Goal: Transaction & Acquisition: Purchase product/service

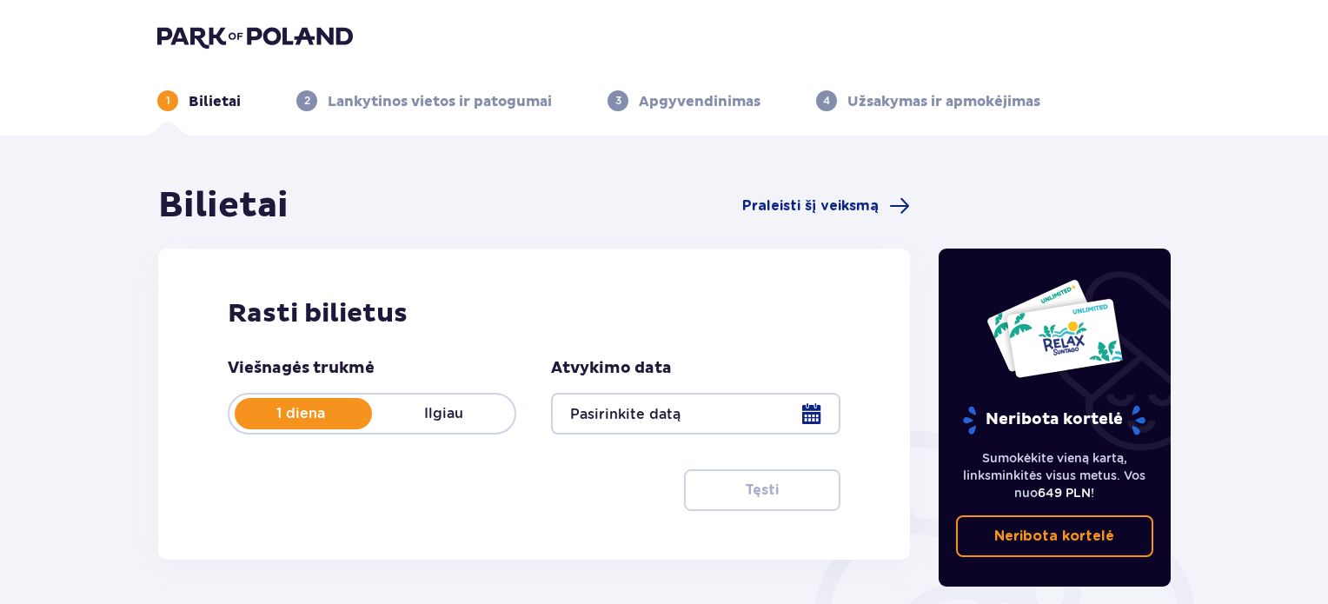
click at [814, 415] on div at bounding box center [695, 414] width 289 height 42
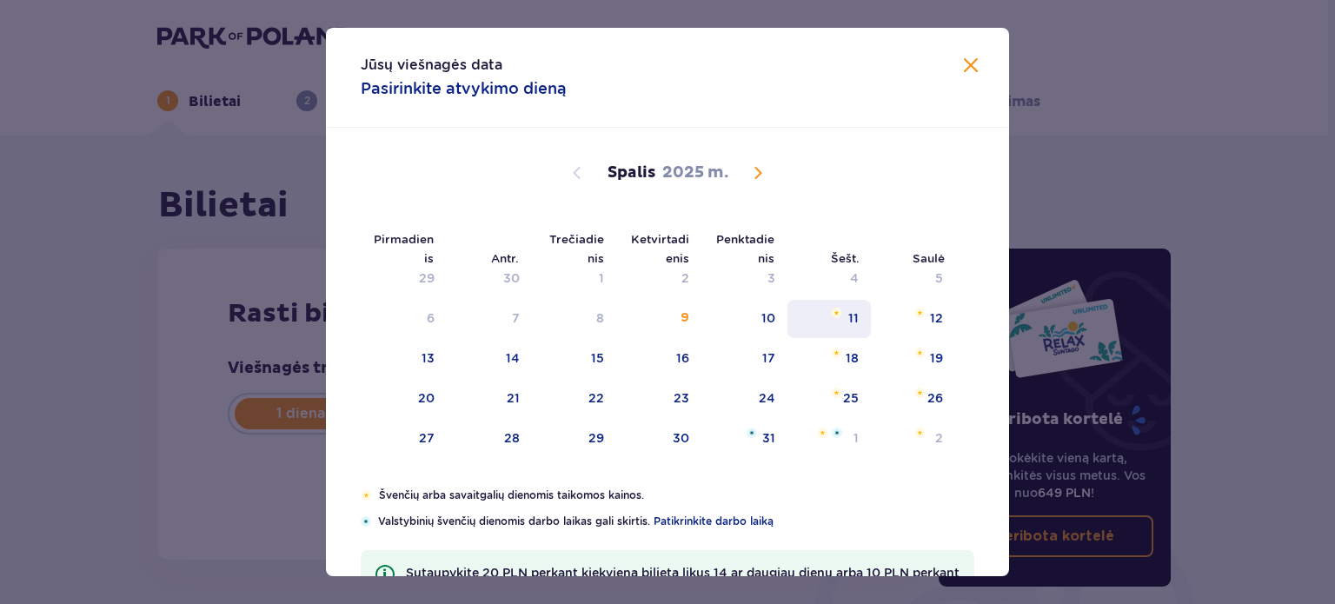
click at [848, 319] on font "11" at bounding box center [853, 318] width 10 height 14
type input "[DATE]"
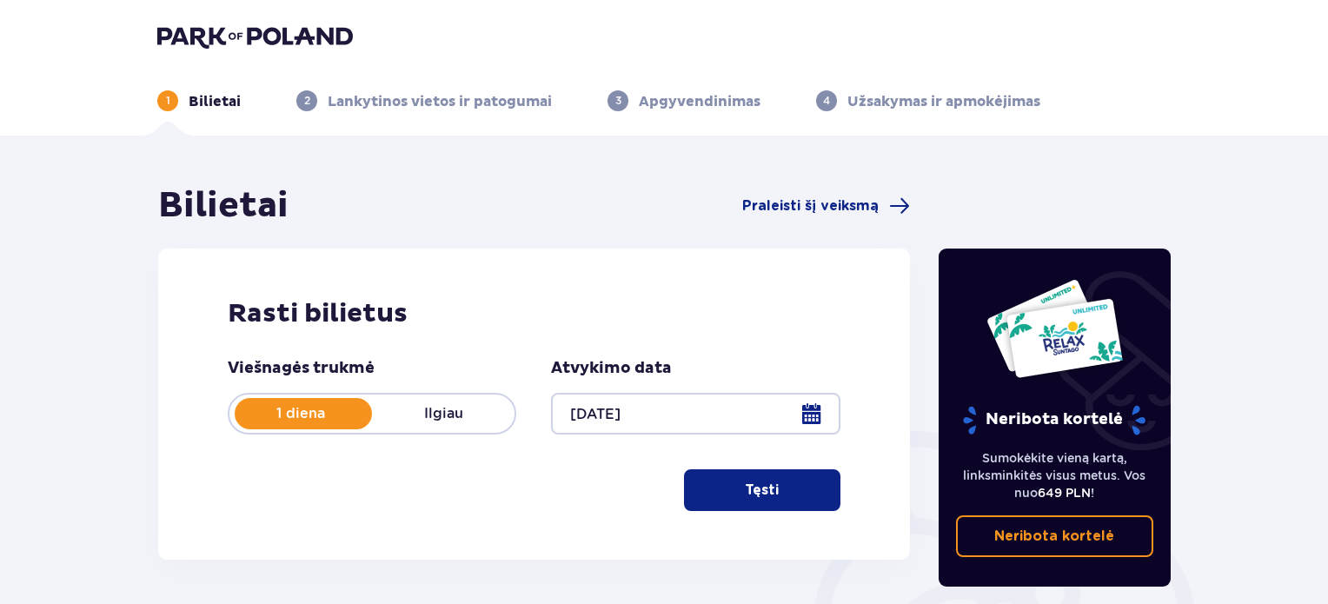
click at [757, 483] on font "Tęsti" at bounding box center [762, 490] width 34 height 14
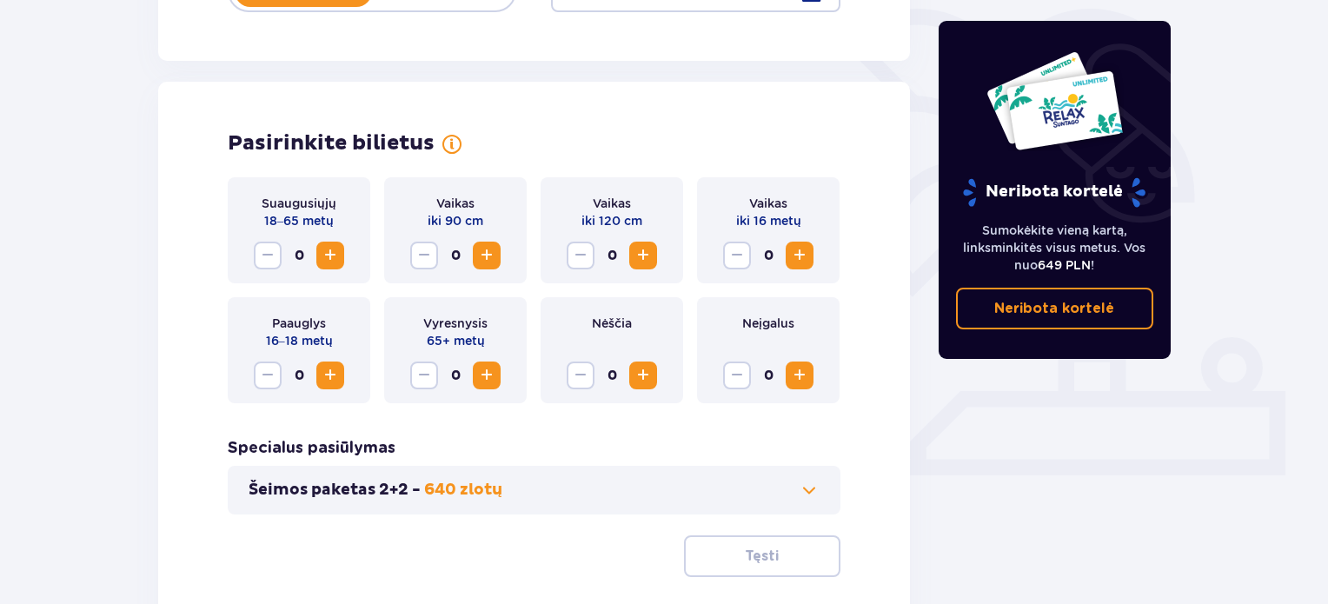
scroll to position [483, 0]
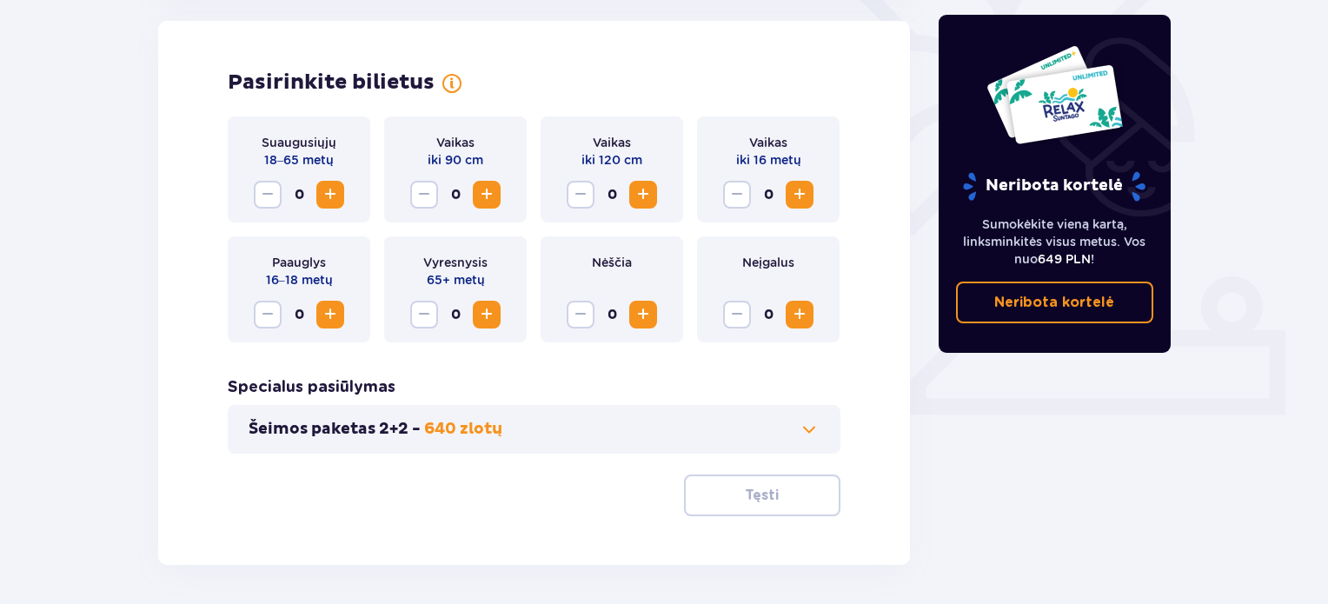
click at [331, 192] on span "Padidinti" at bounding box center [330, 194] width 21 height 21
click at [326, 321] on span "Padidinti" at bounding box center [330, 314] width 21 height 21
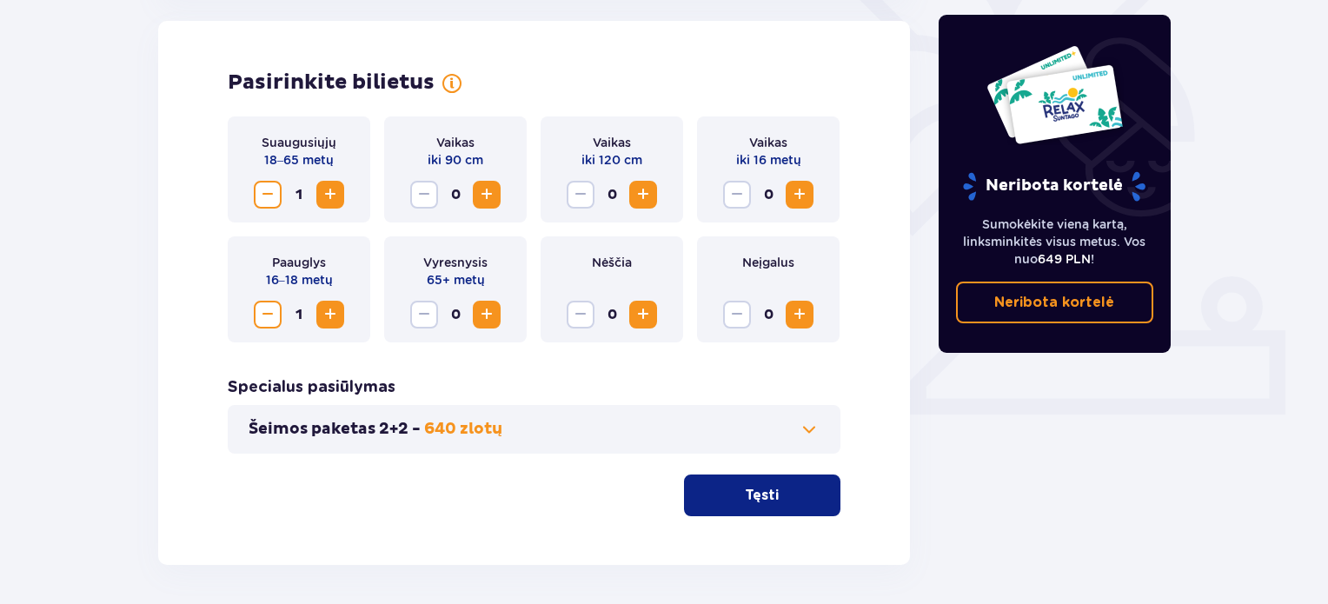
click at [803, 316] on span "Padidinti" at bounding box center [799, 314] width 21 height 21
click at [259, 193] on span "Sumažinti" at bounding box center [267, 194] width 21 height 21
click at [801, 196] on span "Padidinti" at bounding box center [799, 194] width 21 height 21
click at [814, 427] on span at bounding box center [809, 429] width 21 height 21
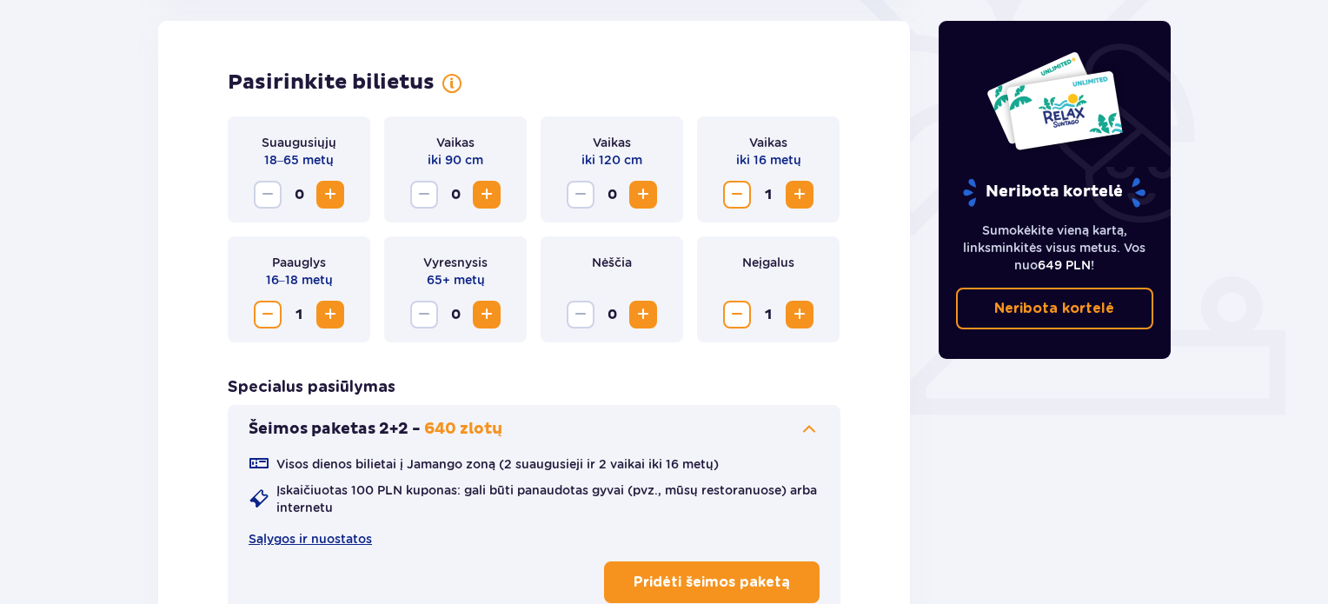
click at [942, 526] on div "Neribota kortelė Sumokėkite vieną kartą, linksminkitės visus metus. Vos nuo 649…" at bounding box center [1055, 218] width 261 height 1034
click at [807, 429] on span at bounding box center [809, 429] width 21 height 21
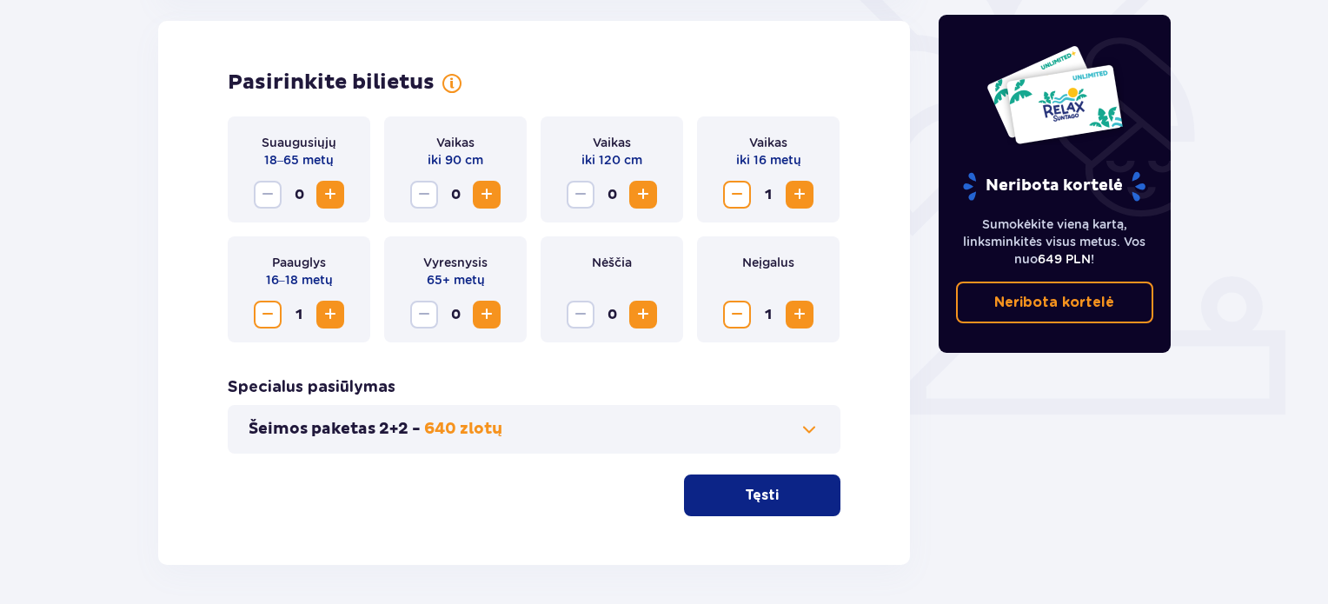
click at [774, 496] on span "button" at bounding box center [782, 495] width 21 height 21
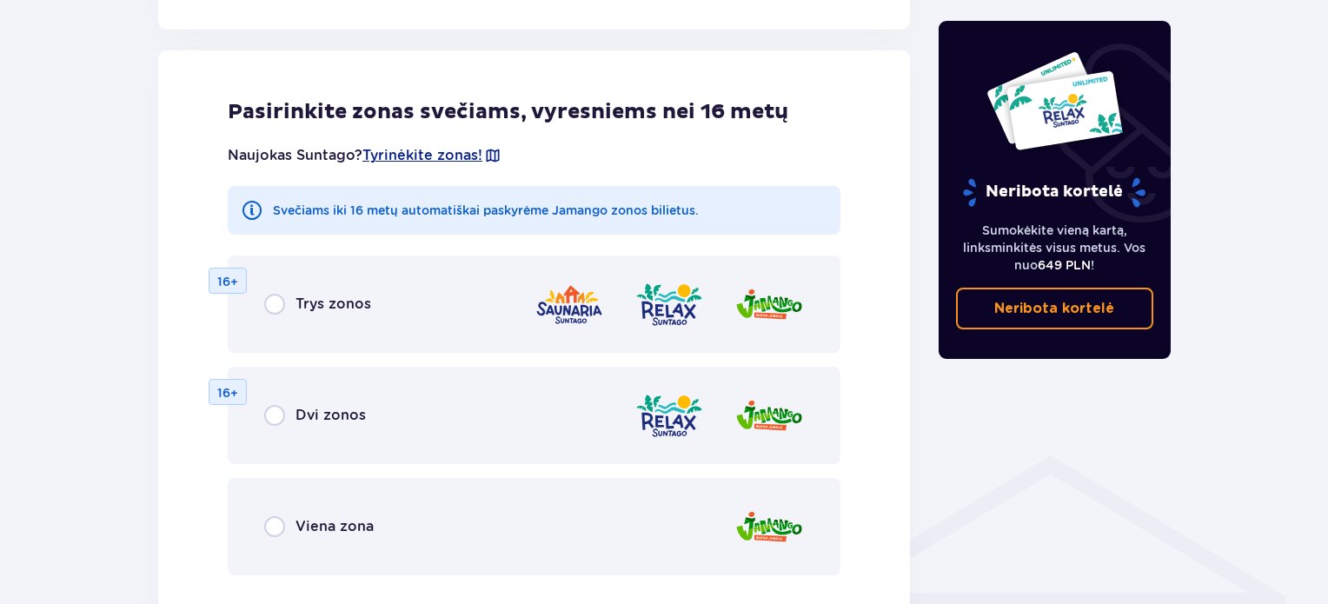
scroll to position [965, 0]
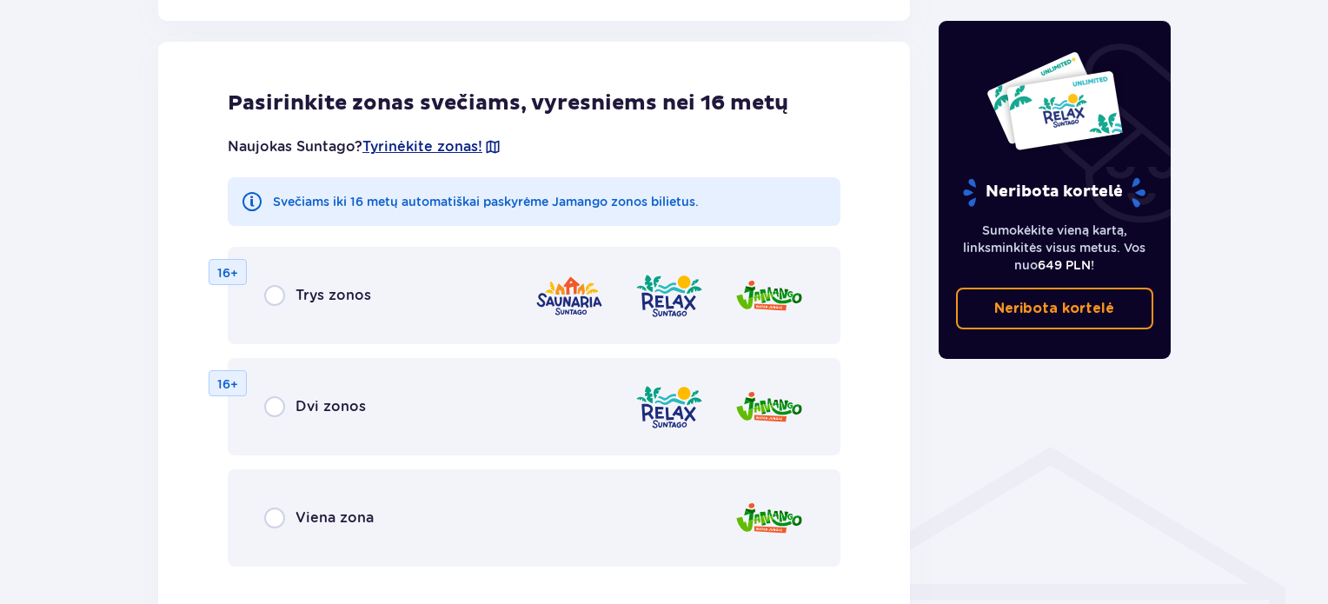
click at [275, 293] on input "radio" at bounding box center [274, 295] width 21 height 21
radio input "true"
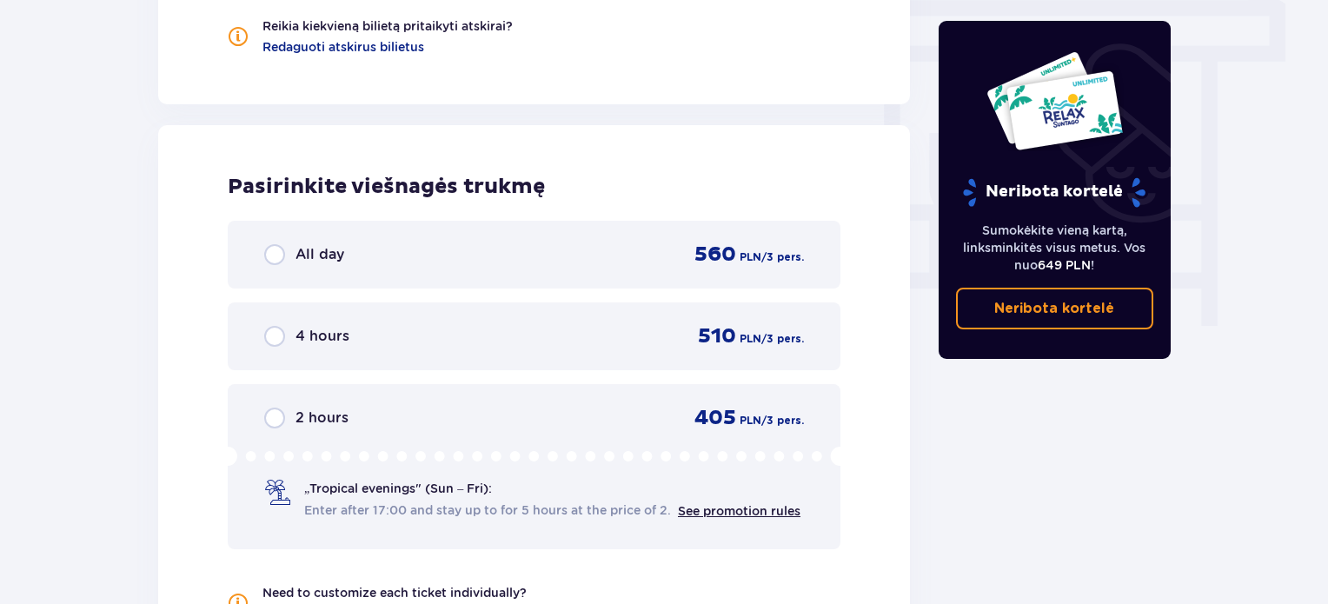
scroll to position [1632, 0]
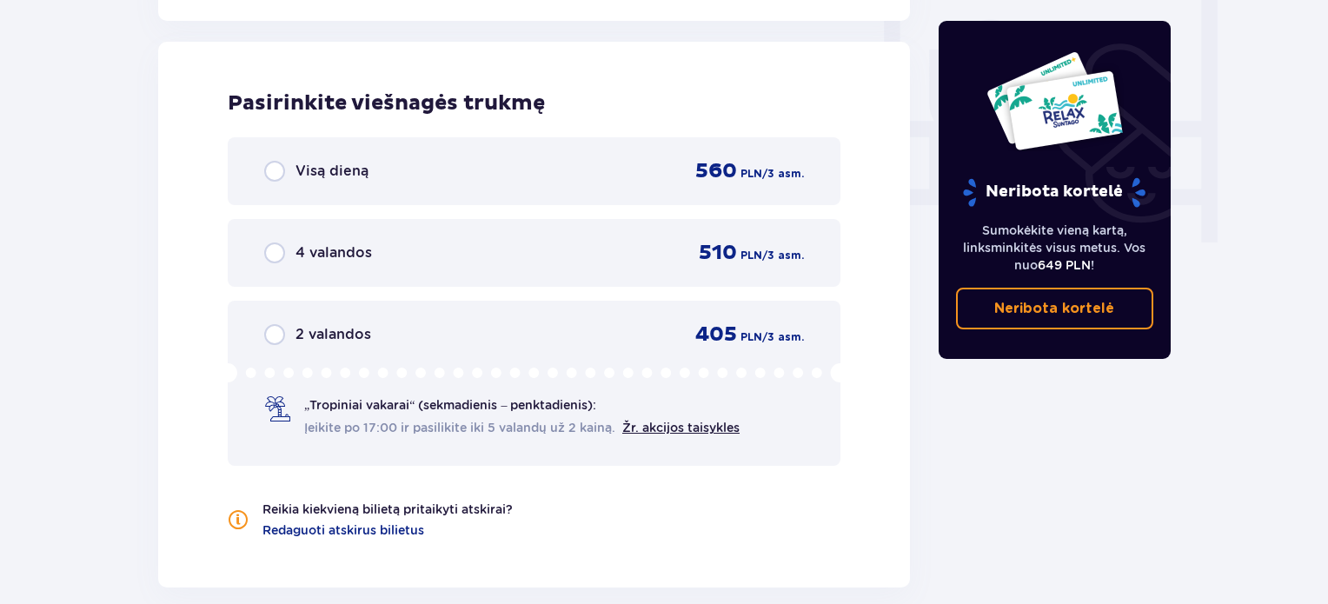
click at [275, 249] on input "radio" at bounding box center [274, 253] width 21 height 21
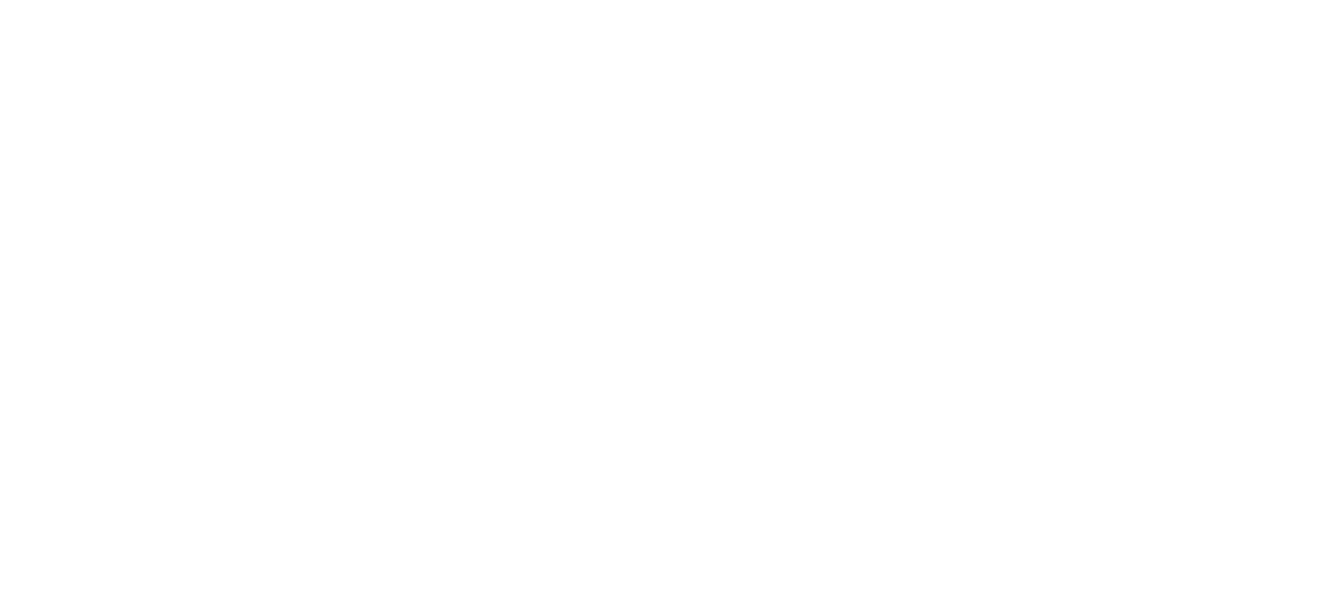
scroll to position [0, 0]
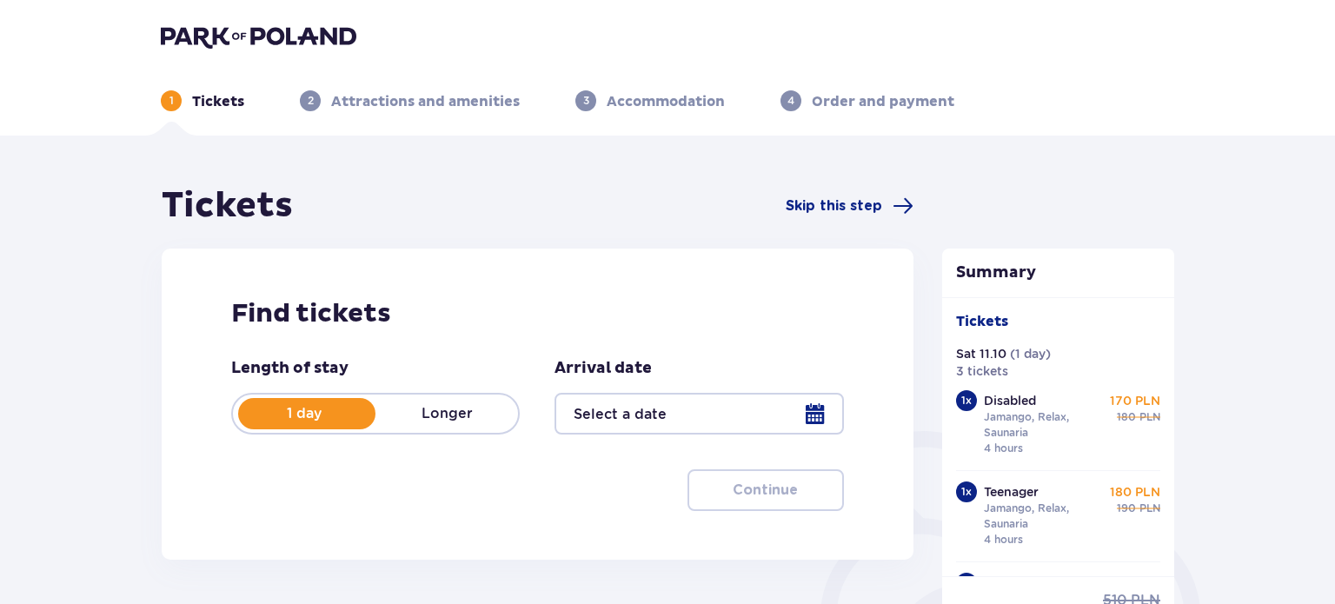
type input "[DATE]"
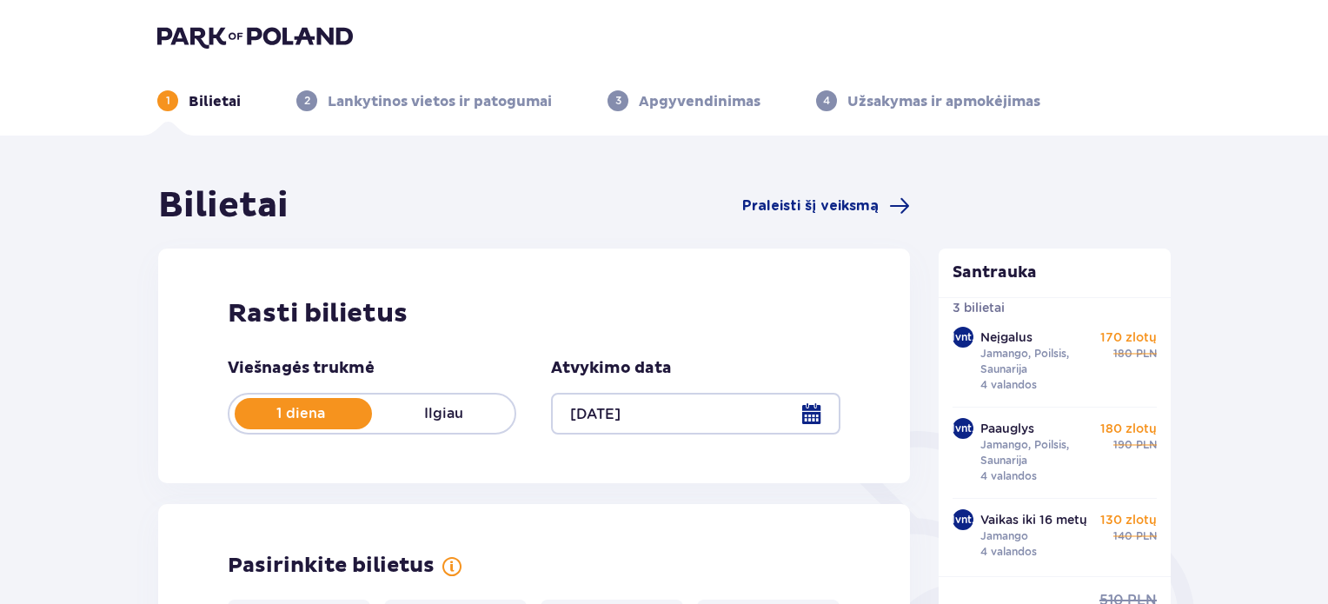
drag, startPoint x: 1333, startPoint y: 37, endPoint x: 1334, endPoint y: 264, distance: 227.7
click at [1328, 264] on html "1 Bilietai 2 Lankytinos vietos ir patogumai 3 Apgyvendinimas 4 Užsakymas ir apm…" at bounding box center [664, 302] width 1328 height 604
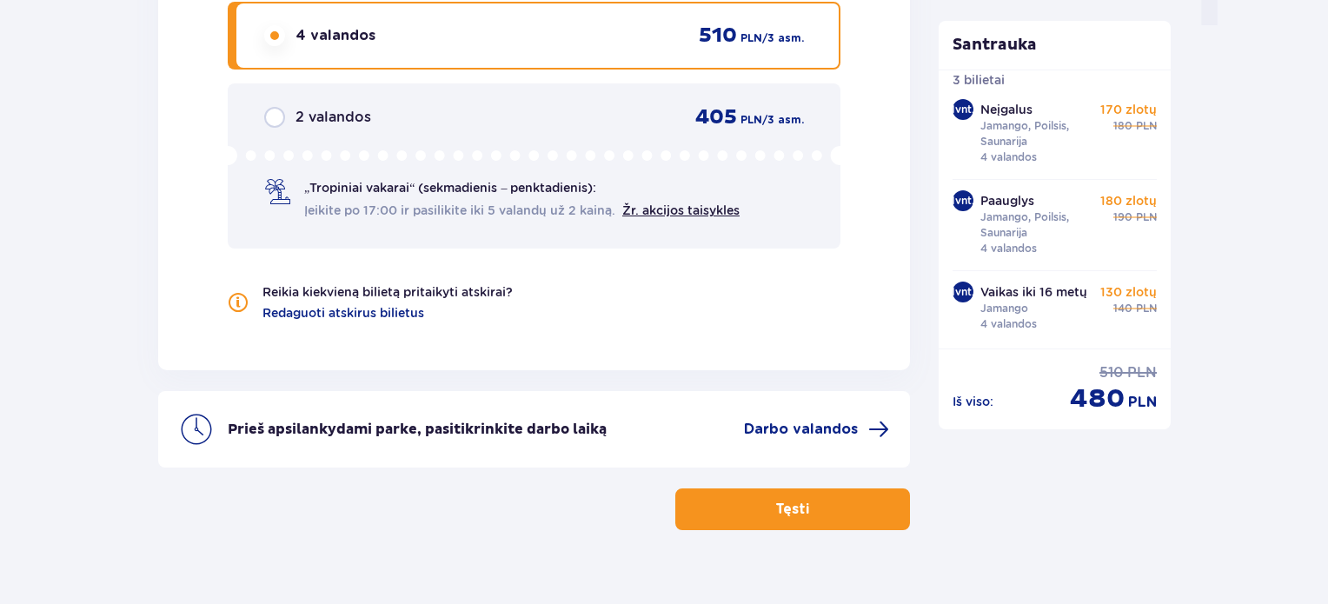
scroll to position [1846, 0]
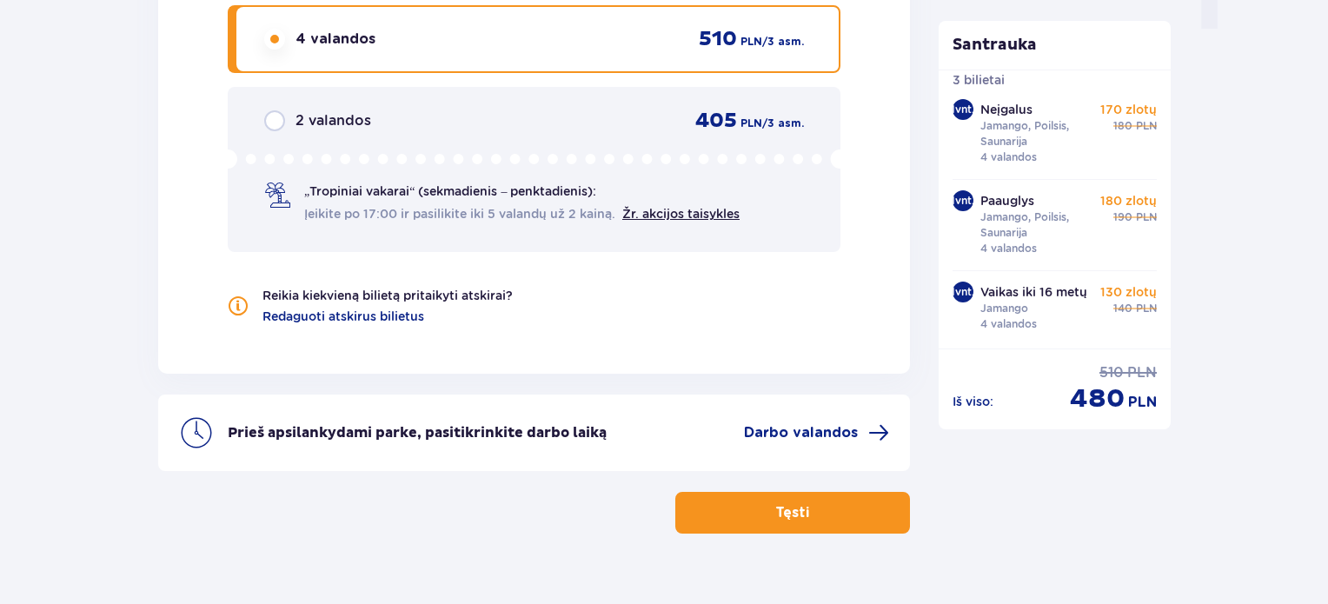
click at [781, 198] on div "„Tropiniai vakarai“ (sekmadienis – penktadienis): Įeikite po 17:00 ir pasilikit…" at bounding box center [534, 185] width 540 height 73
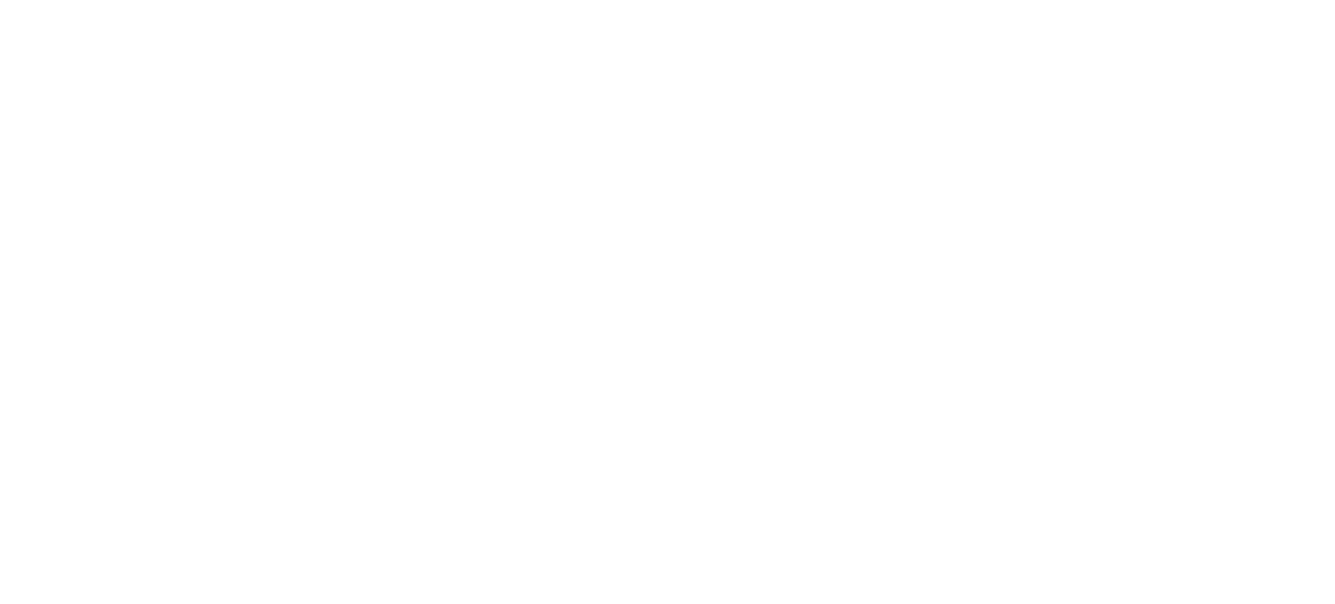
scroll to position [0, 0]
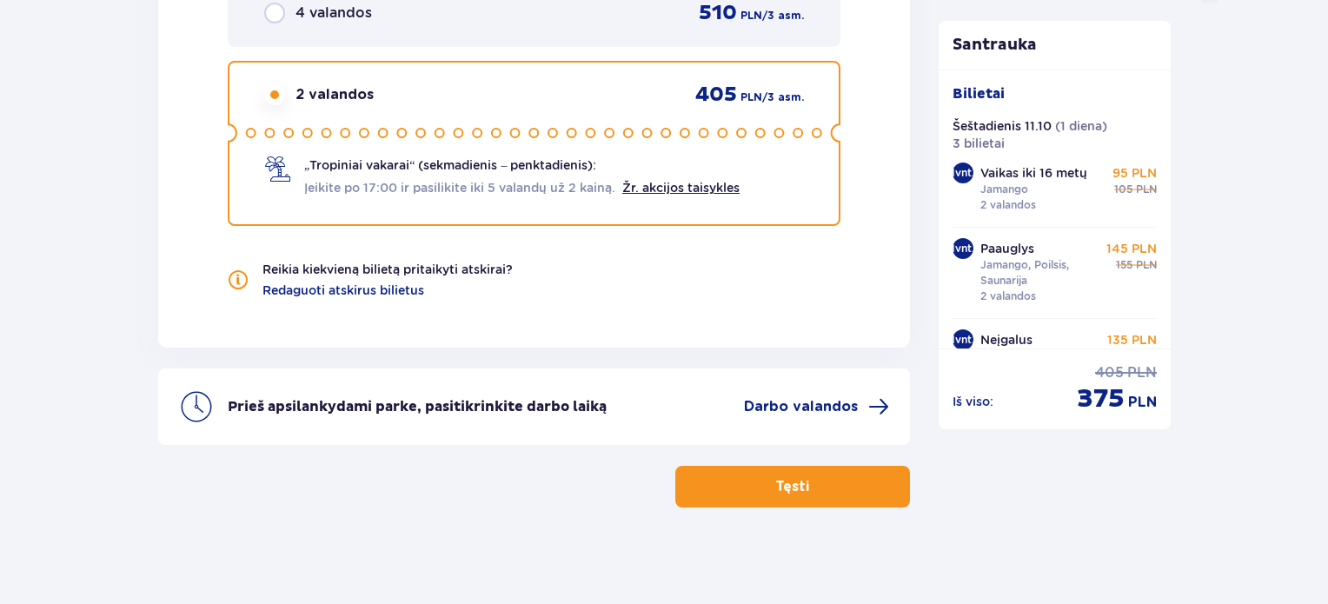
scroll to position [1877, 0]
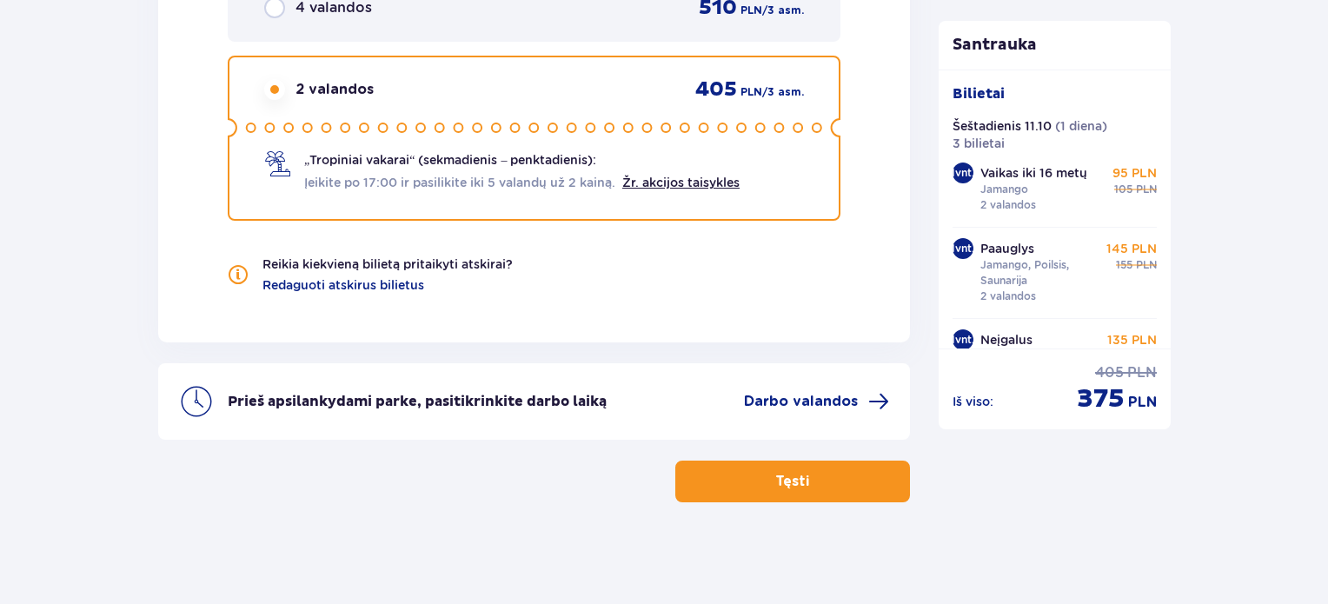
click at [787, 475] on font "Tęsti" at bounding box center [792, 482] width 34 height 14
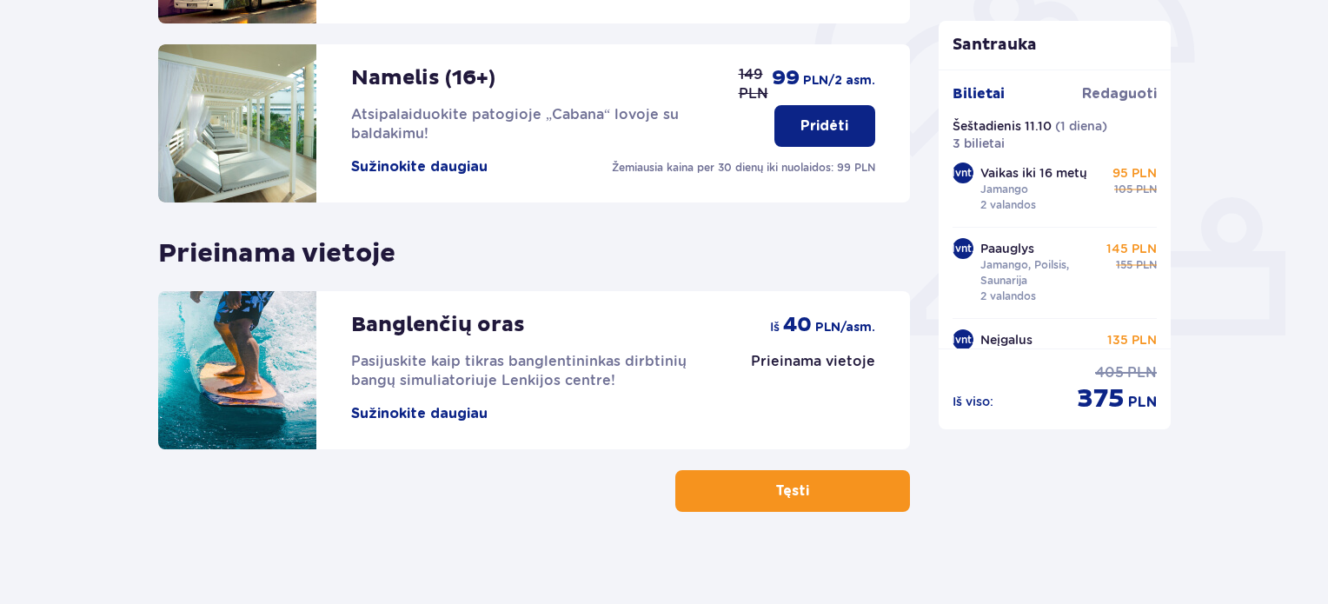
scroll to position [574, 0]
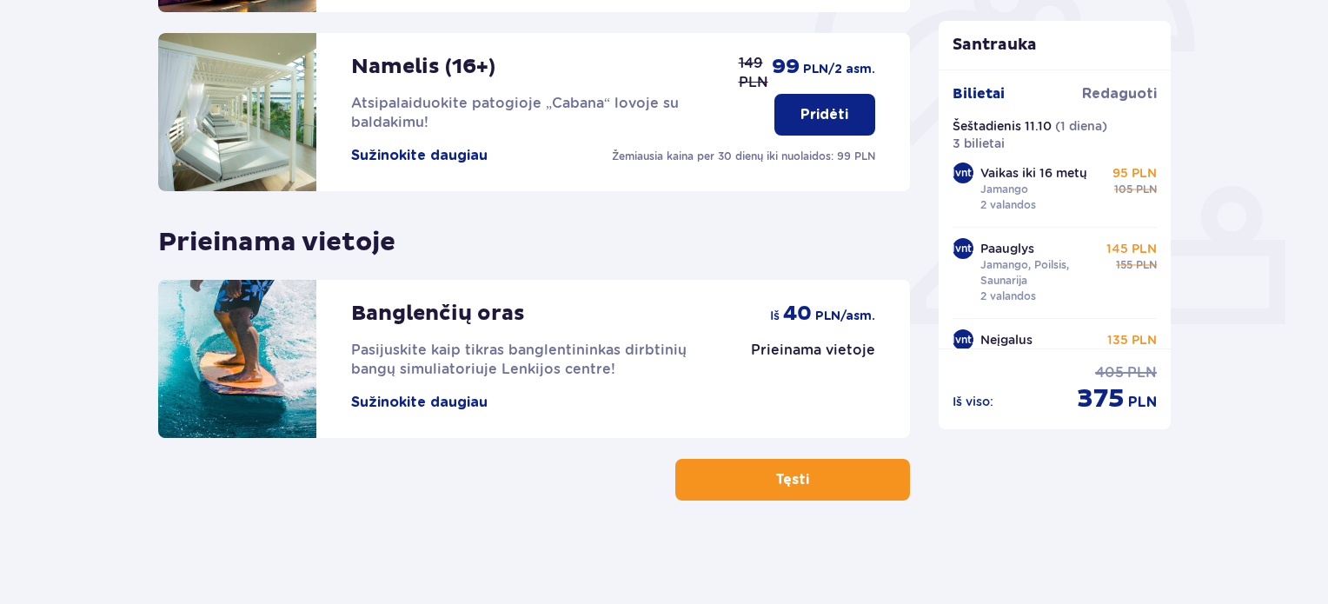
click at [803, 482] on span "button" at bounding box center [812, 479] width 21 height 21
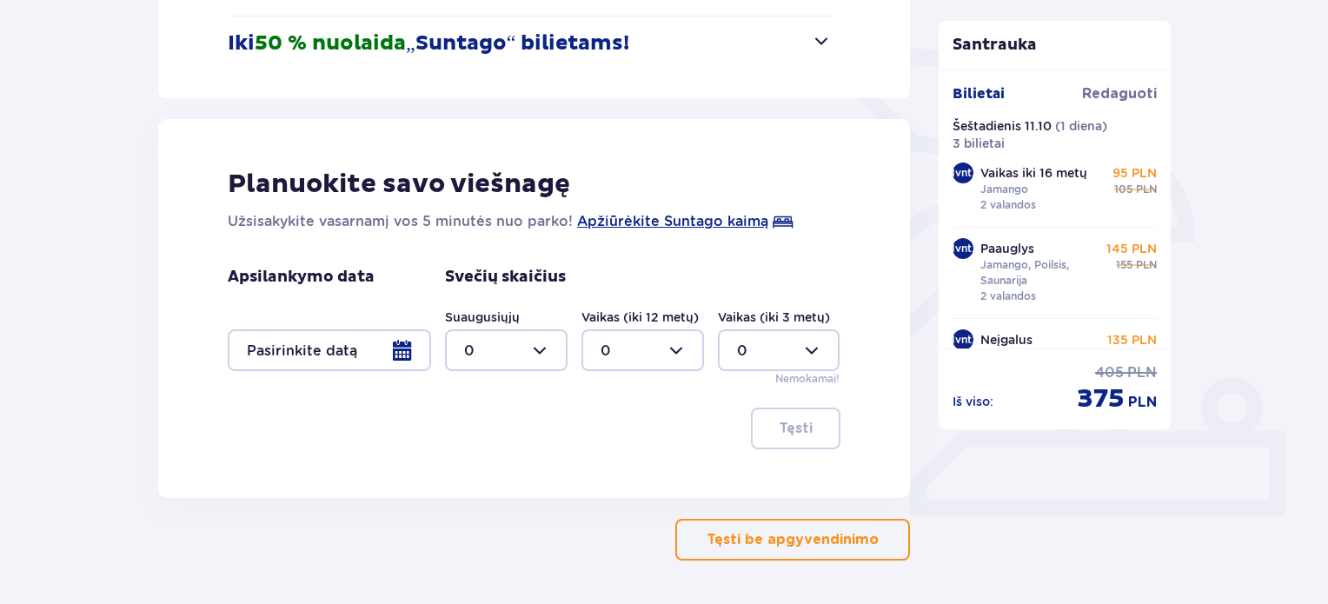
scroll to position [416, 0]
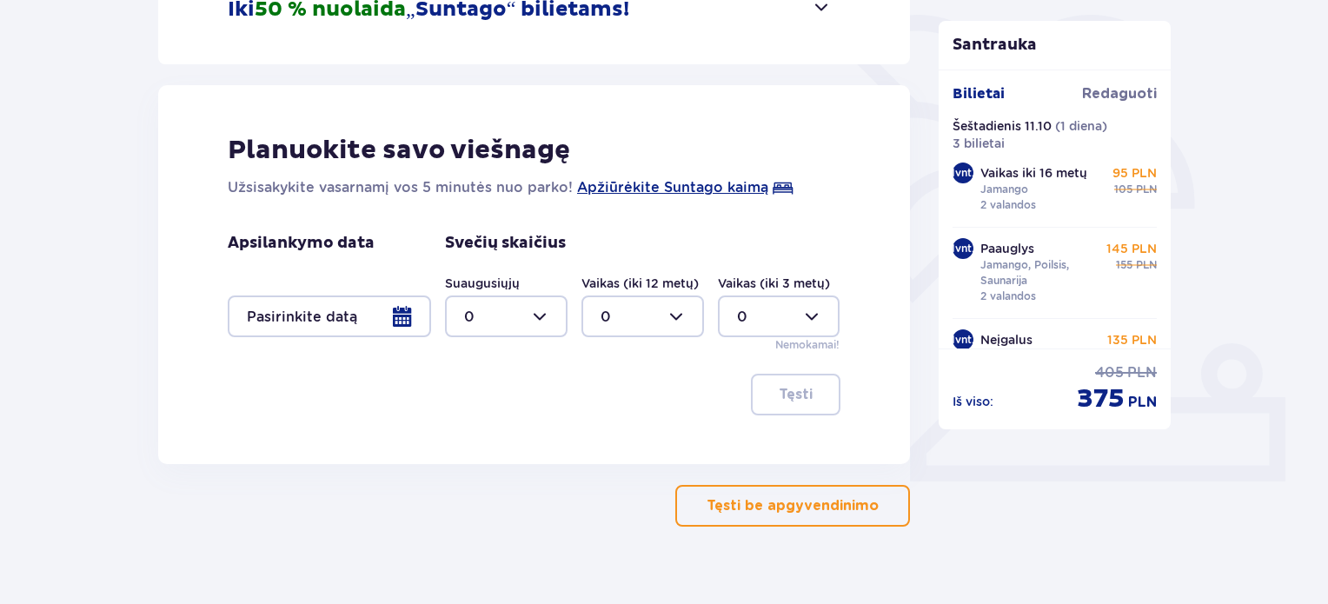
click at [806, 499] on font "Tęsti be apgyvendinimo" at bounding box center [793, 506] width 172 height 14
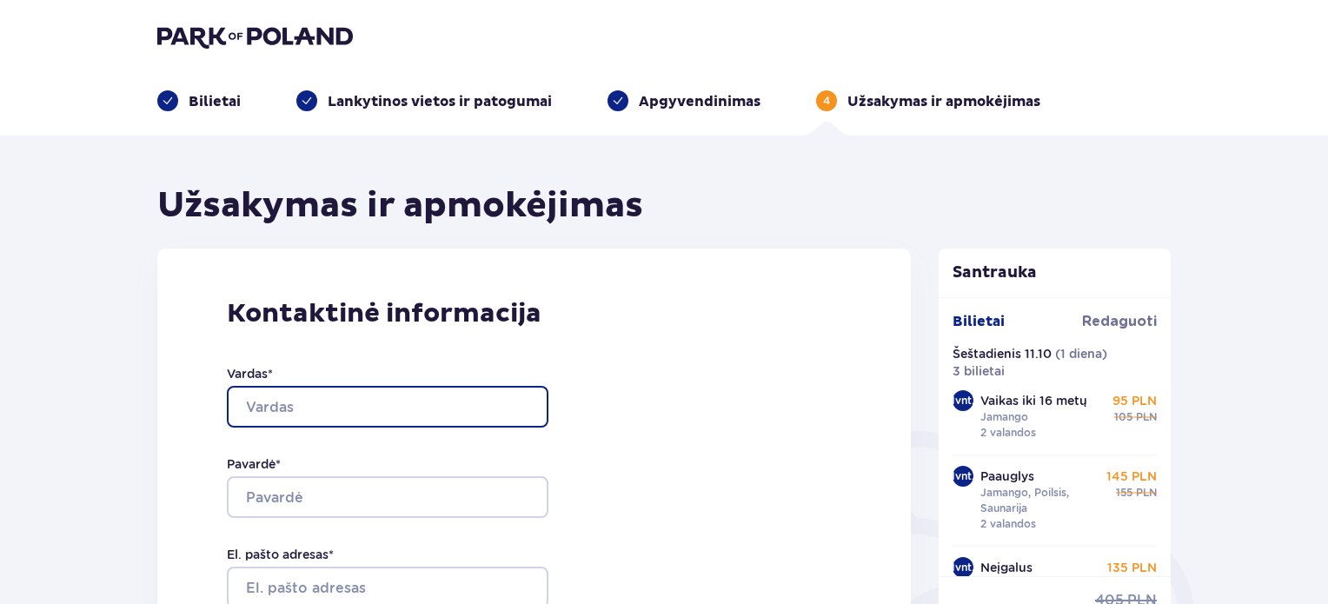
click at [367, 403] on input "Vardas *" at bounding box center [388, 407] width 322 height 42
type input "Justina"
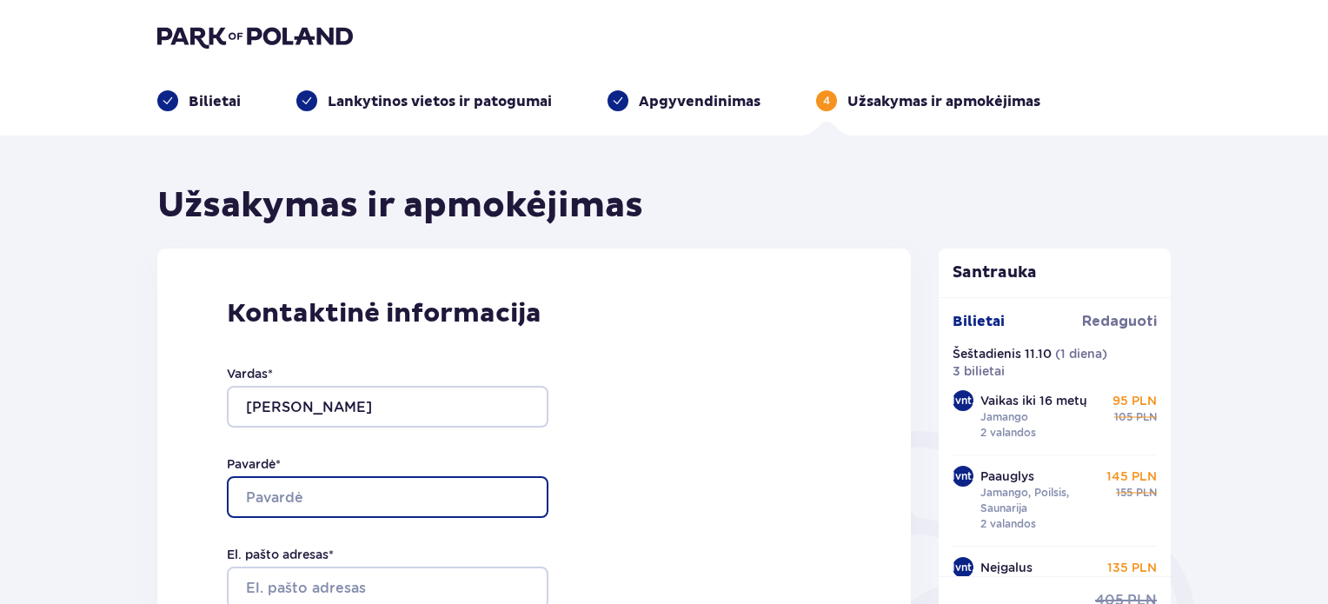
type input "[PERSON_NAME]"
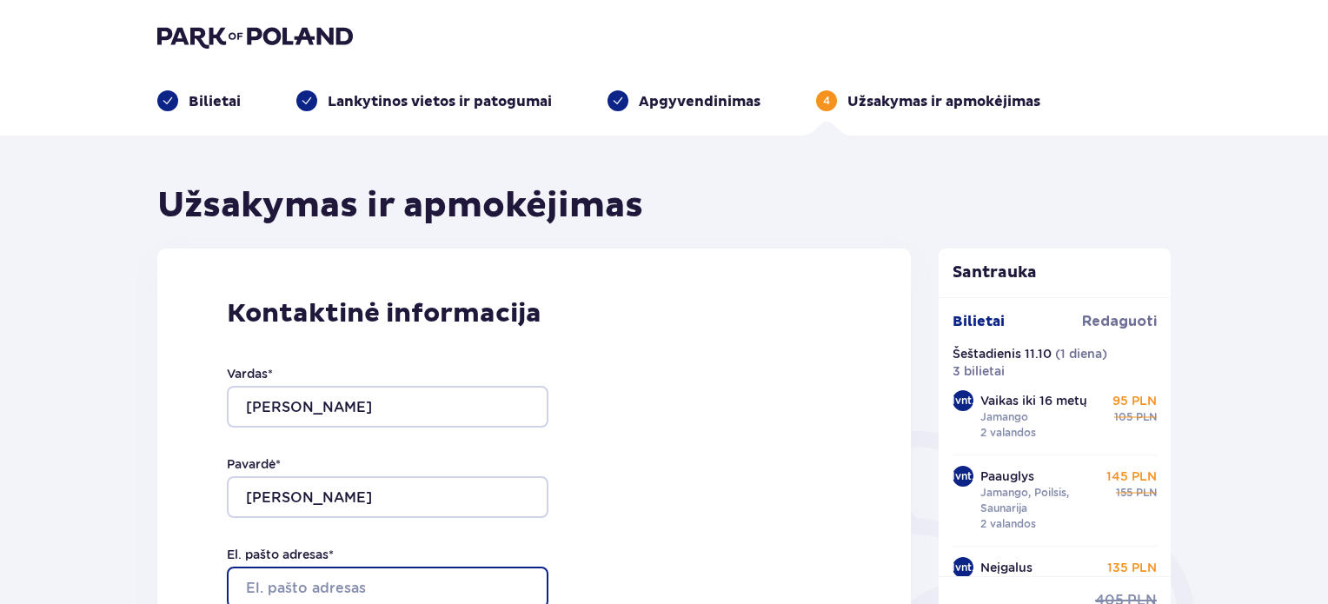
type input "[EMAIL_ADDRESS][PERSON_NAME][DOMAIN_NAME]"
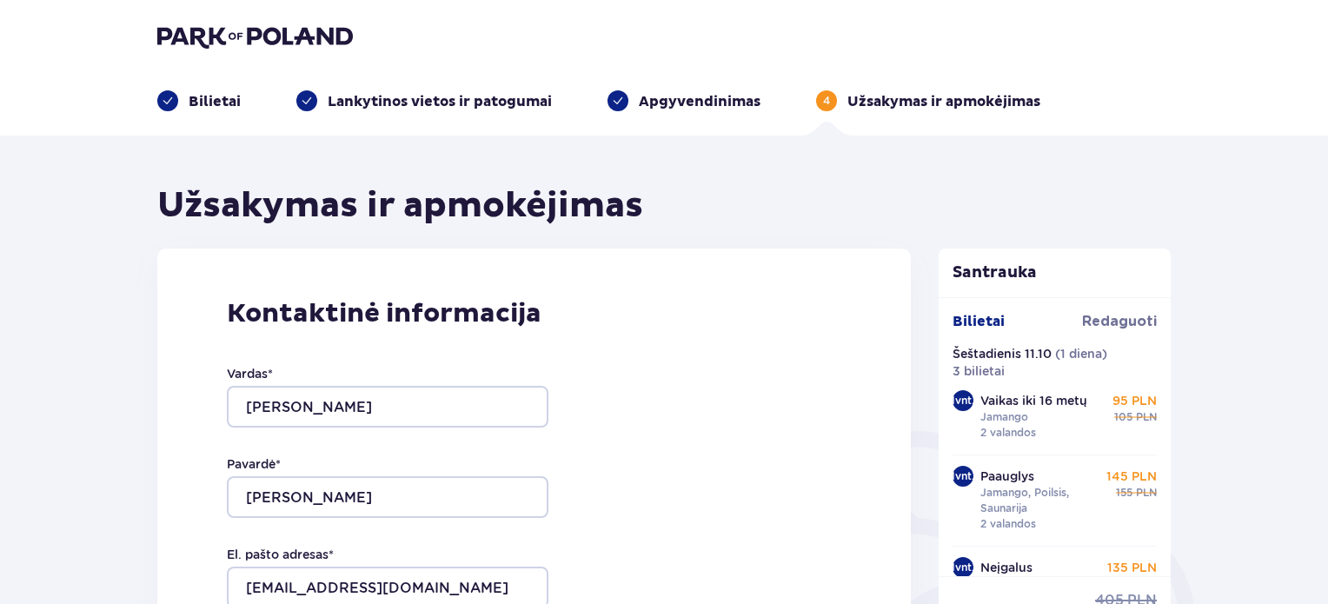
type input "[EMAIL_ADDRESS][PERSON_NAME][DOMAIN_NAME]"
type input "064548806"
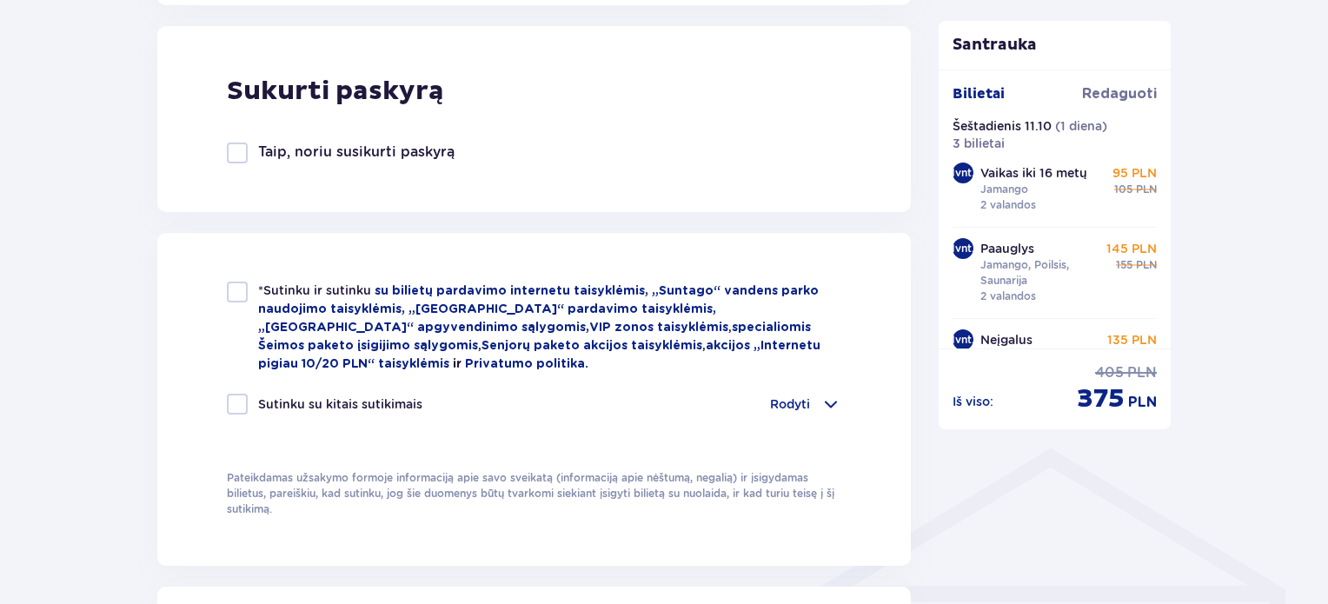
scroll to position [980, 0]
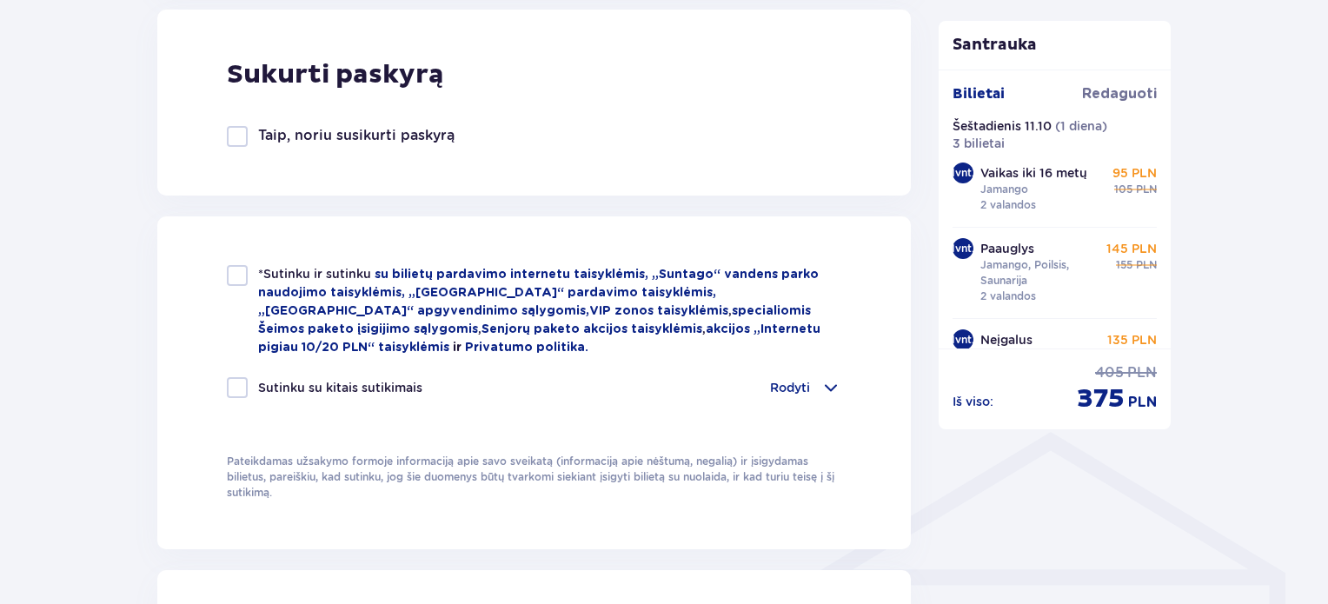
click at [242, 275] on div at bounding box center [237, 275] width 21 height 21
checkbox input "true"
click at [237, 385] on div at bounding box center [237, 387] width 21 height 21
checkbox input "true"
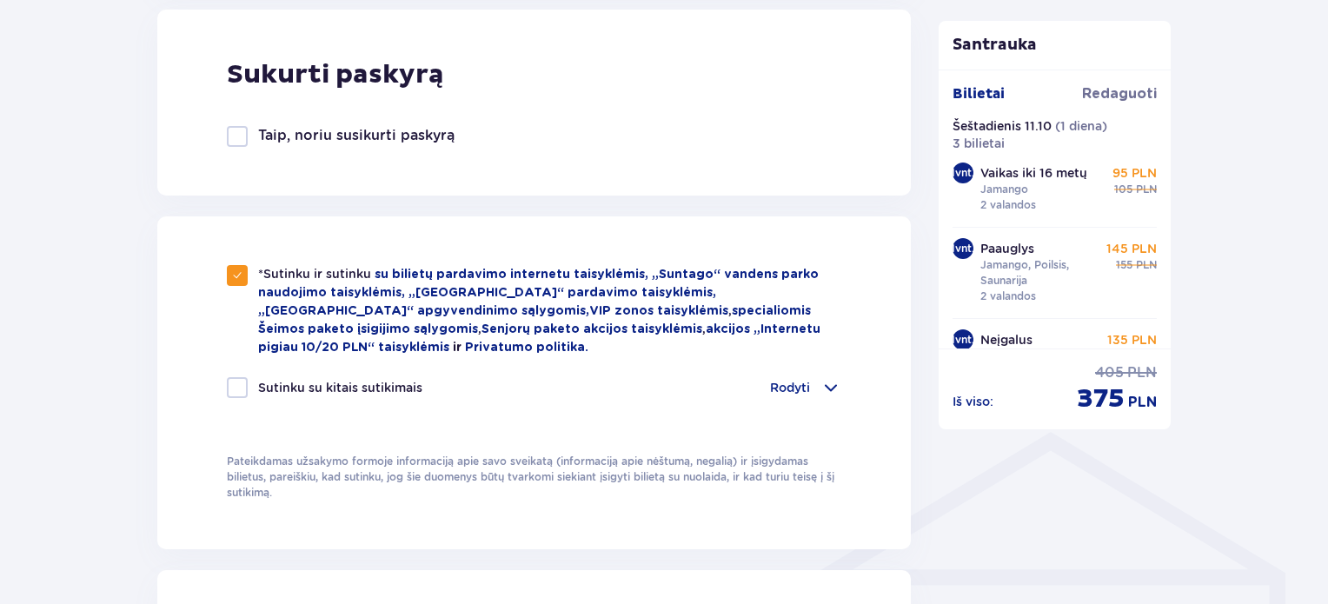
checkbox input "true"
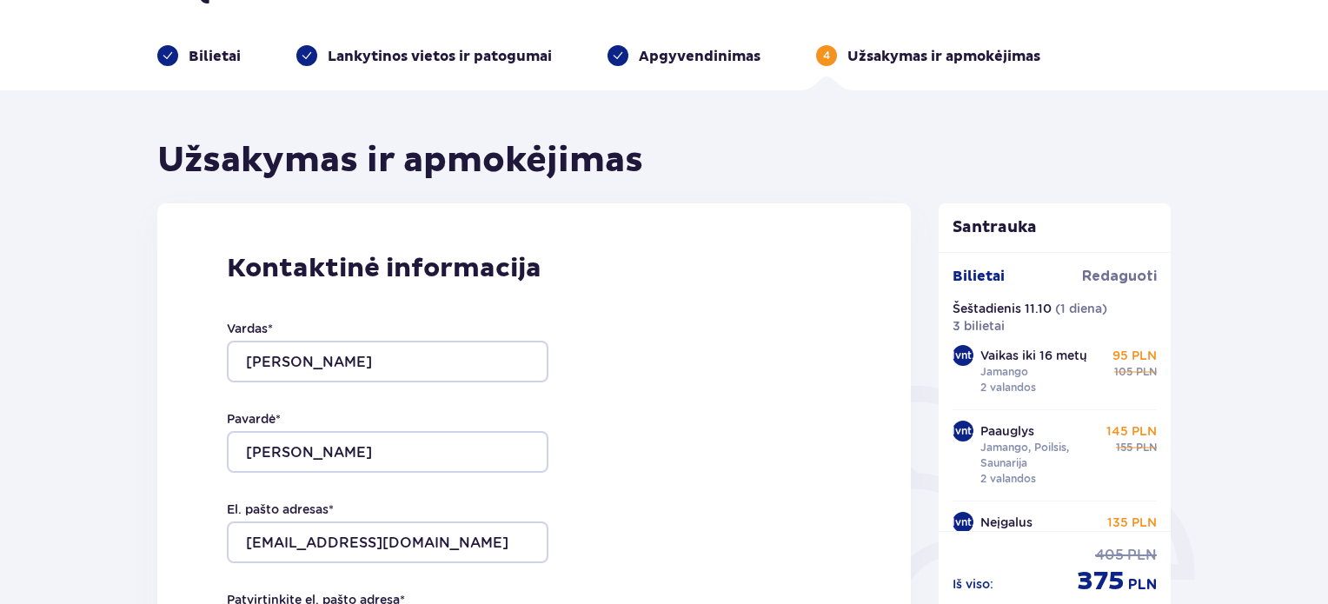
scroll to position [0, 0]
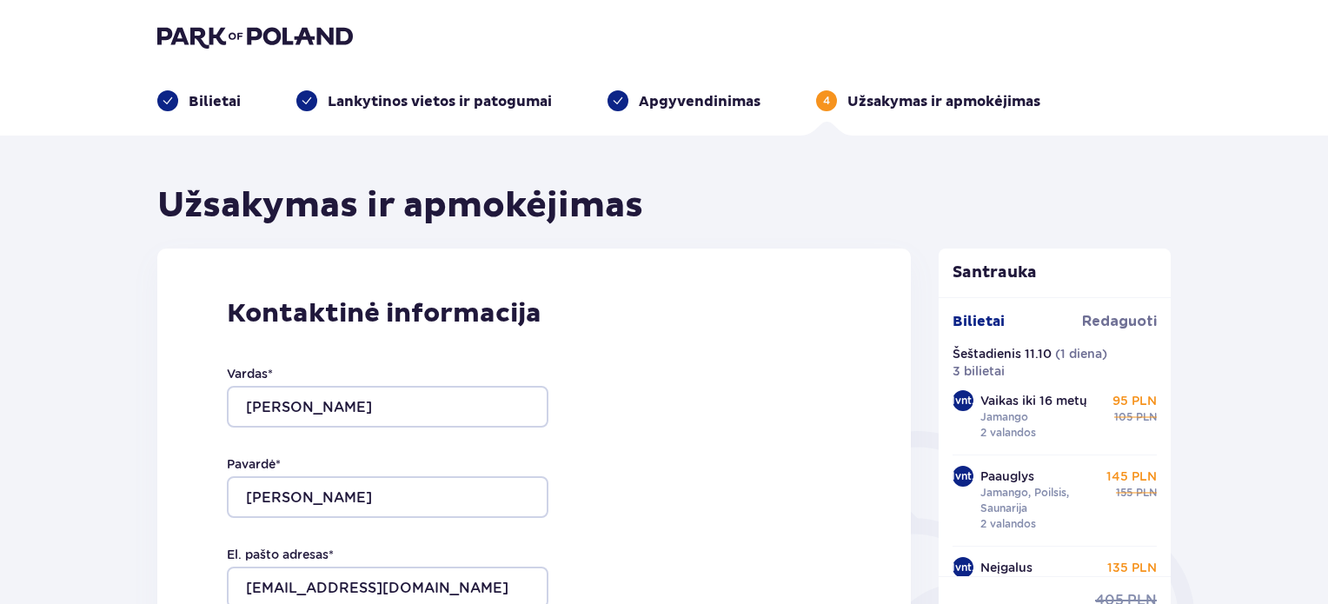
click at [216, 98] on font "Bilietai" at bounding box center [215, 101] width 52 height 17
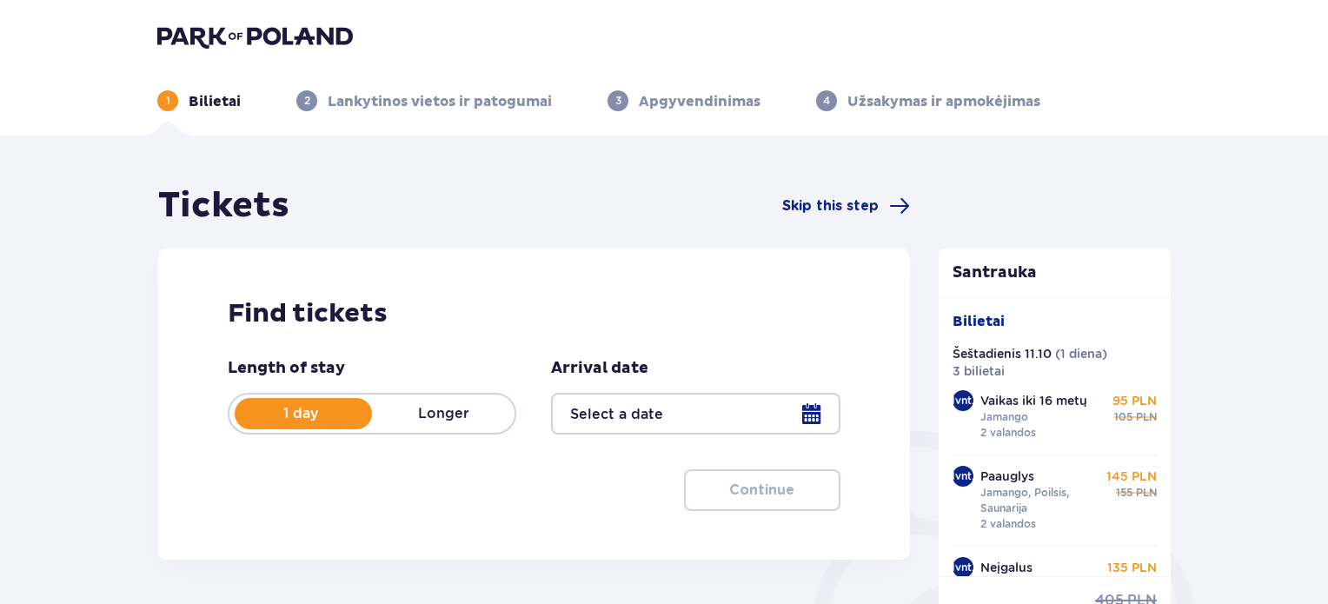
type input "11.10.25"
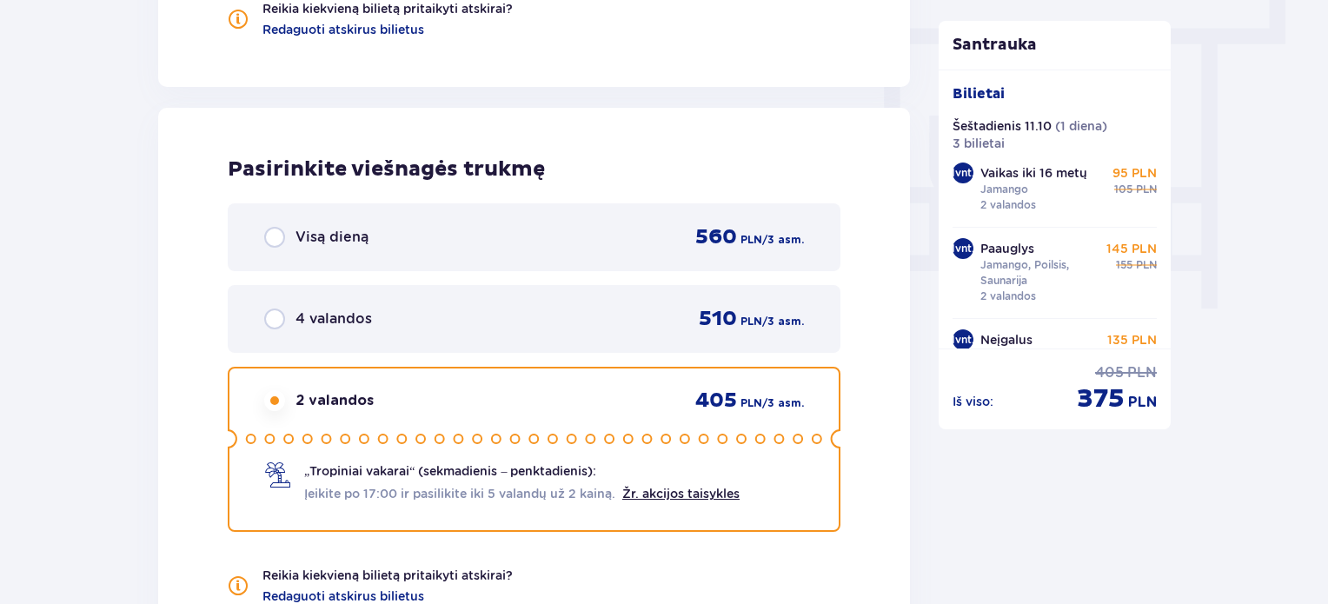
scroll to position [1595, 0]
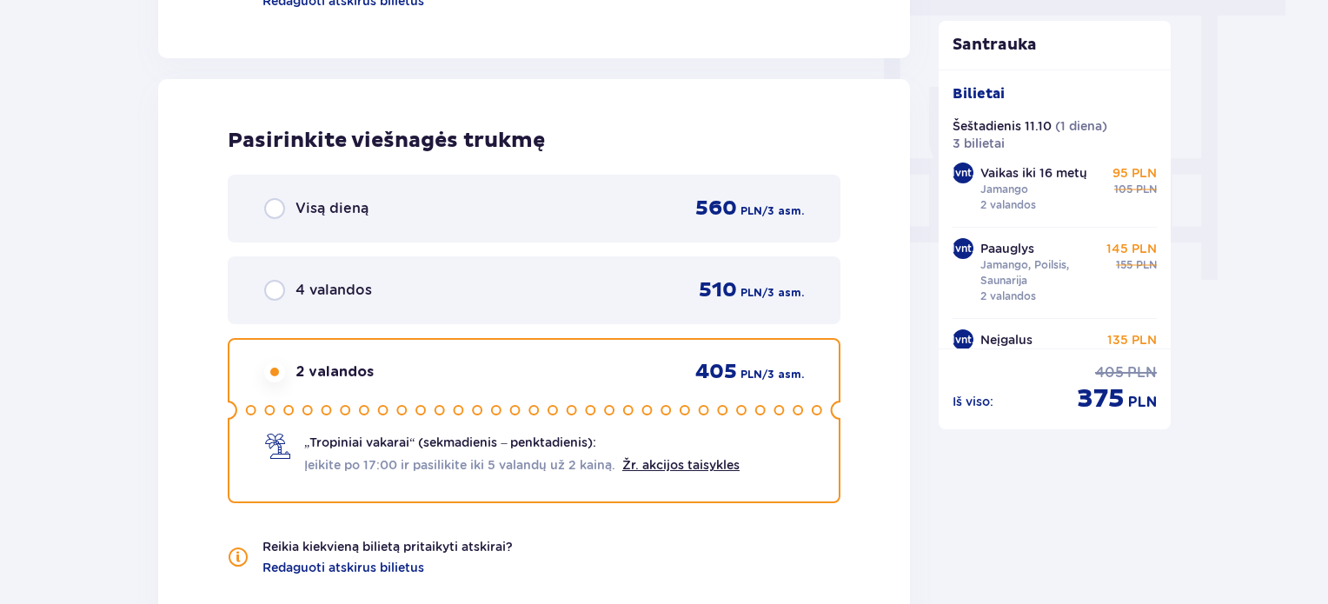
click at [395, 288] on div "4 valandos 510 PLN / 3 asm." at bounding box center [534, 290] width 540 height 26
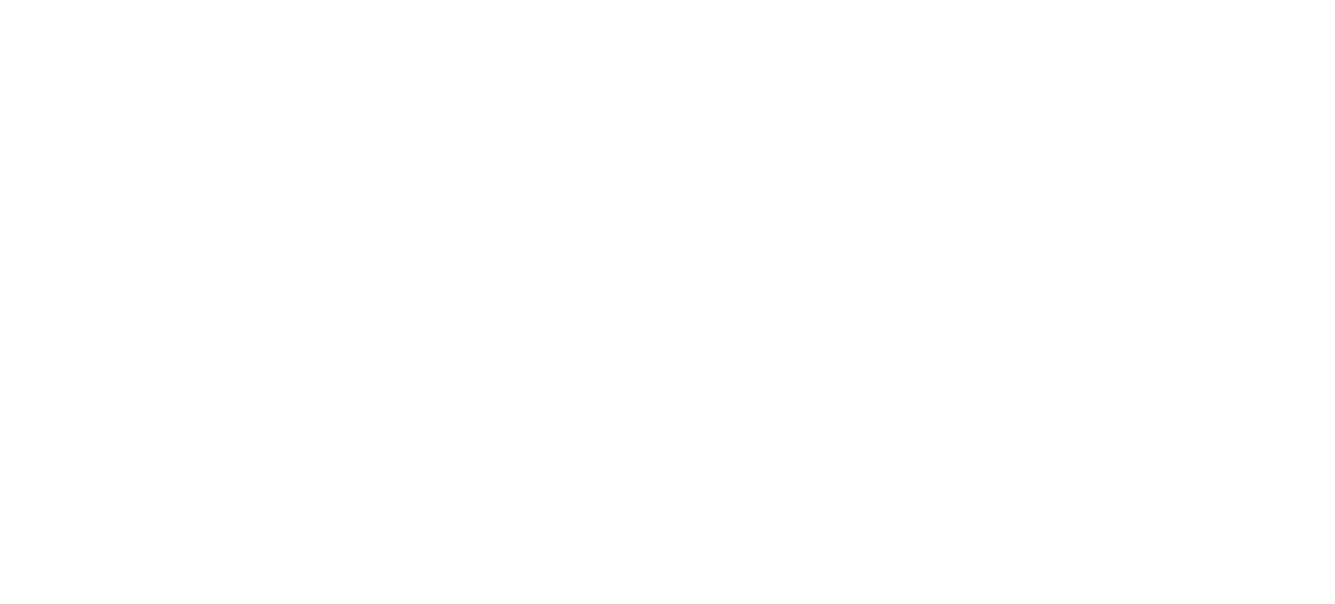
scroll to position [0, 0]
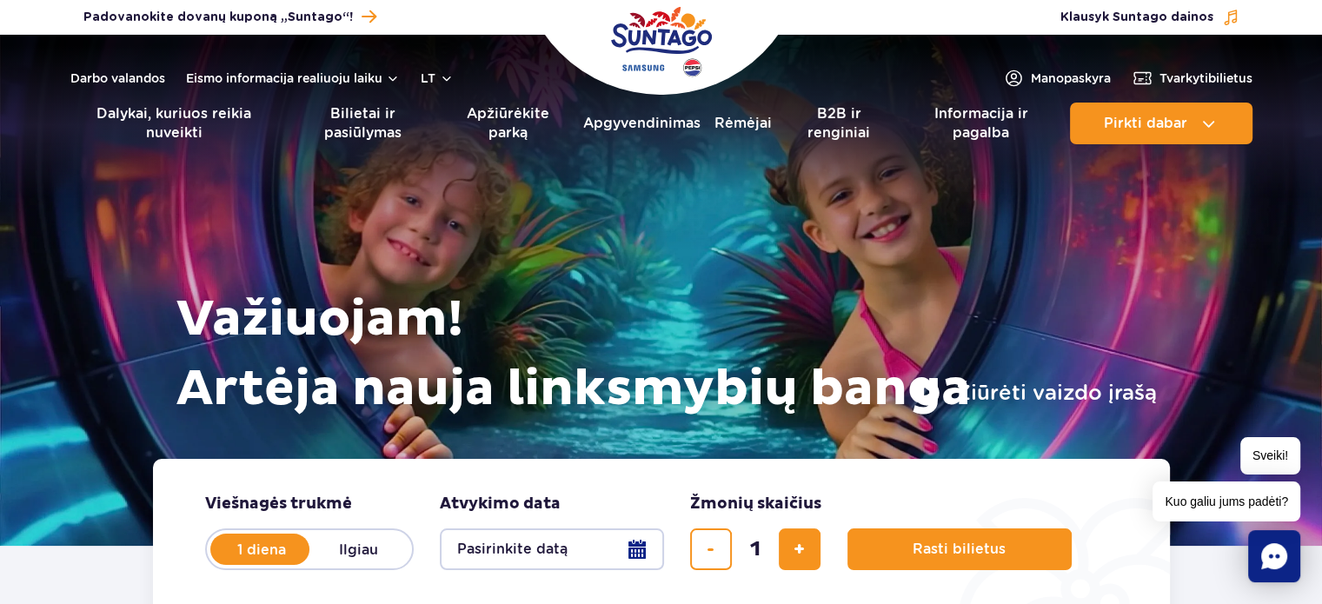
click at [636, 557] on button "Pasirinkite datą" at bounding box center [552, 549] width 224 height 42
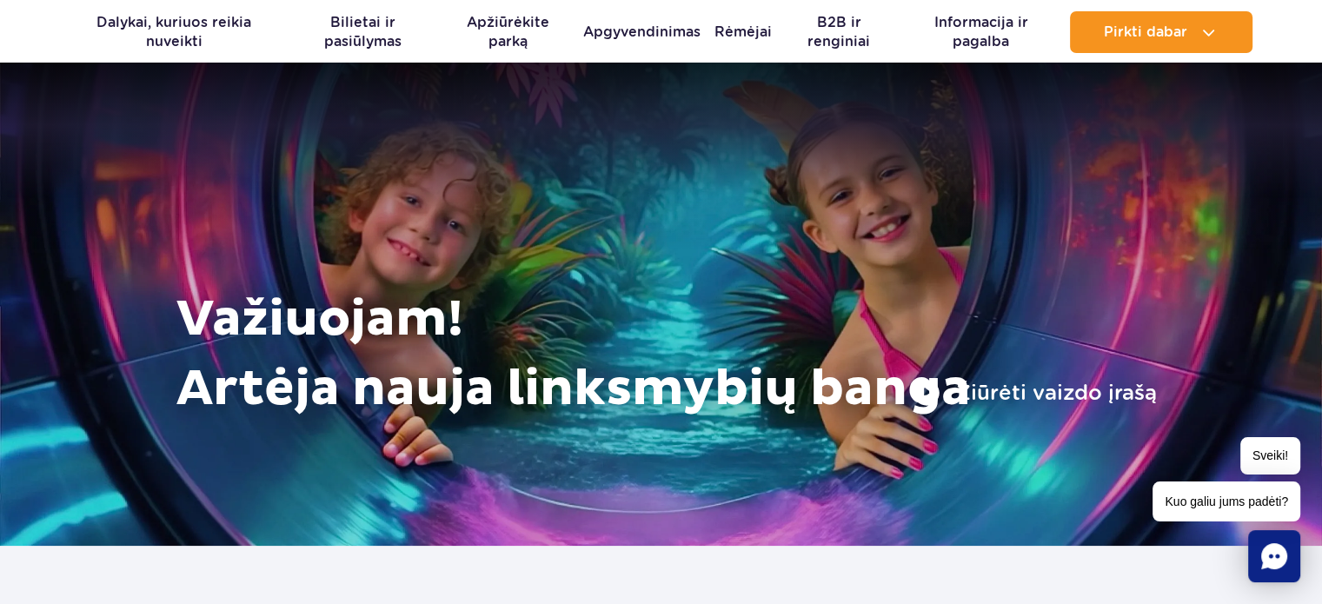
scroll to position [528, 0]
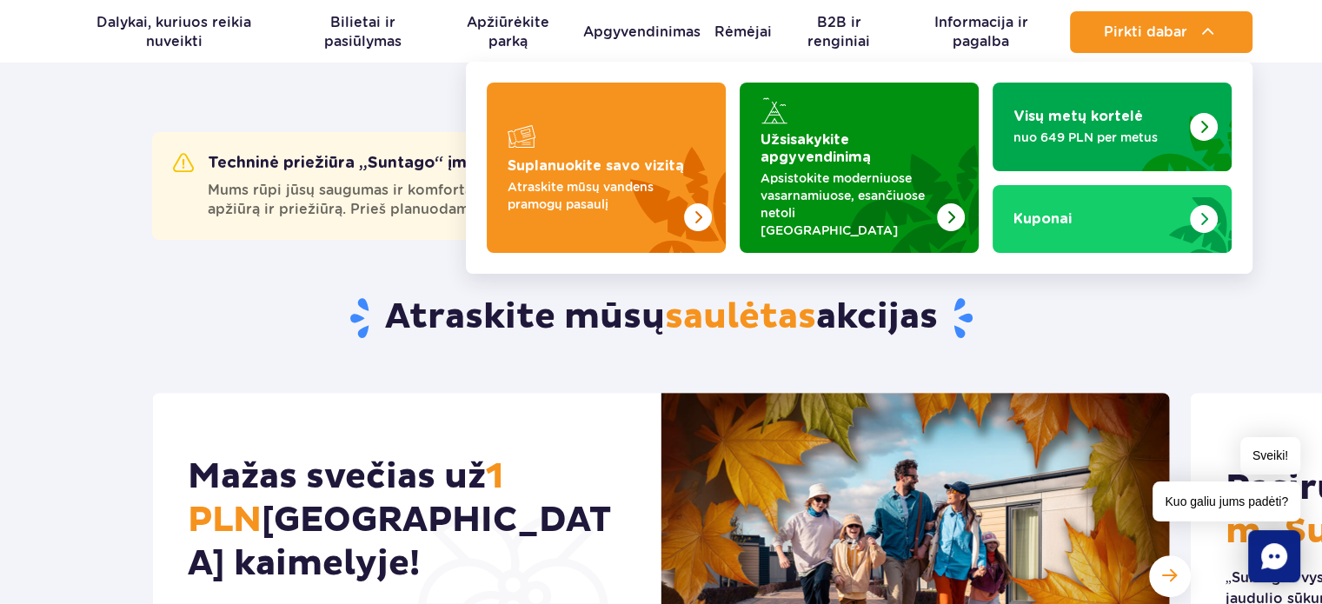
drag, startPoint x: 1151, startPoint y: 34, endPoint x: 915, endPoint y: 58, distance: 236.8
click at [1151, 34] on span "Pirkti dabar" at bounding box center [1145, 32] width 83 height 16
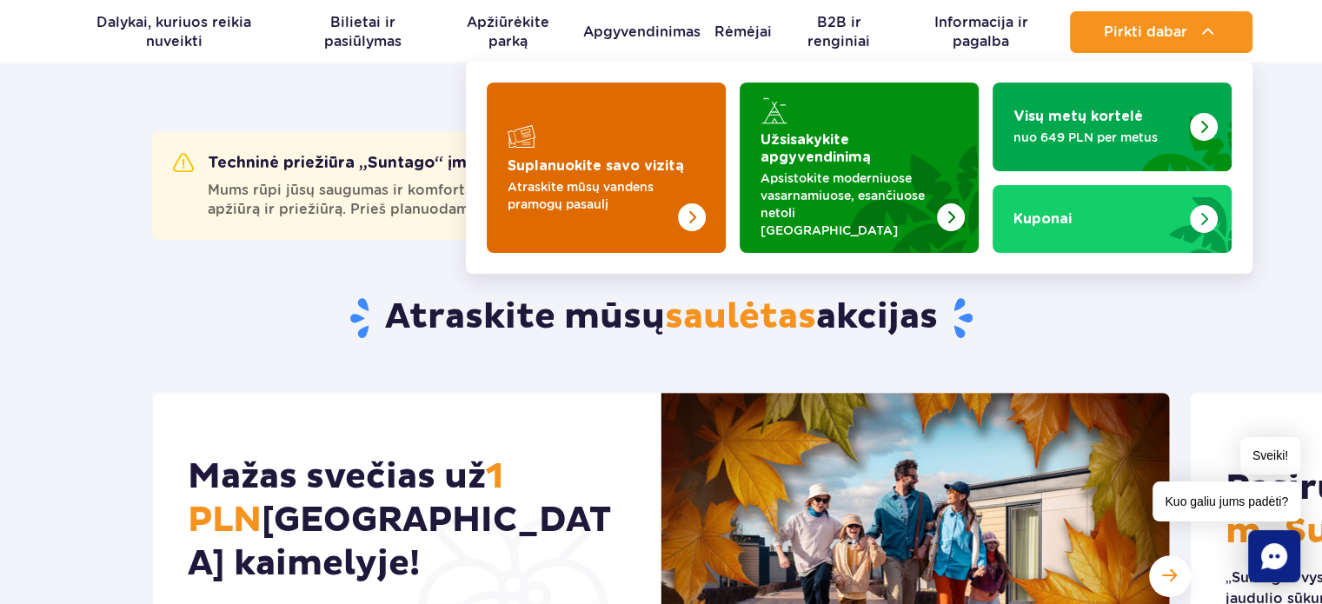
click at [692, 203] on img "Suplanuokite savo vizitą" at bounding box center [692, 217] width 28 height 28
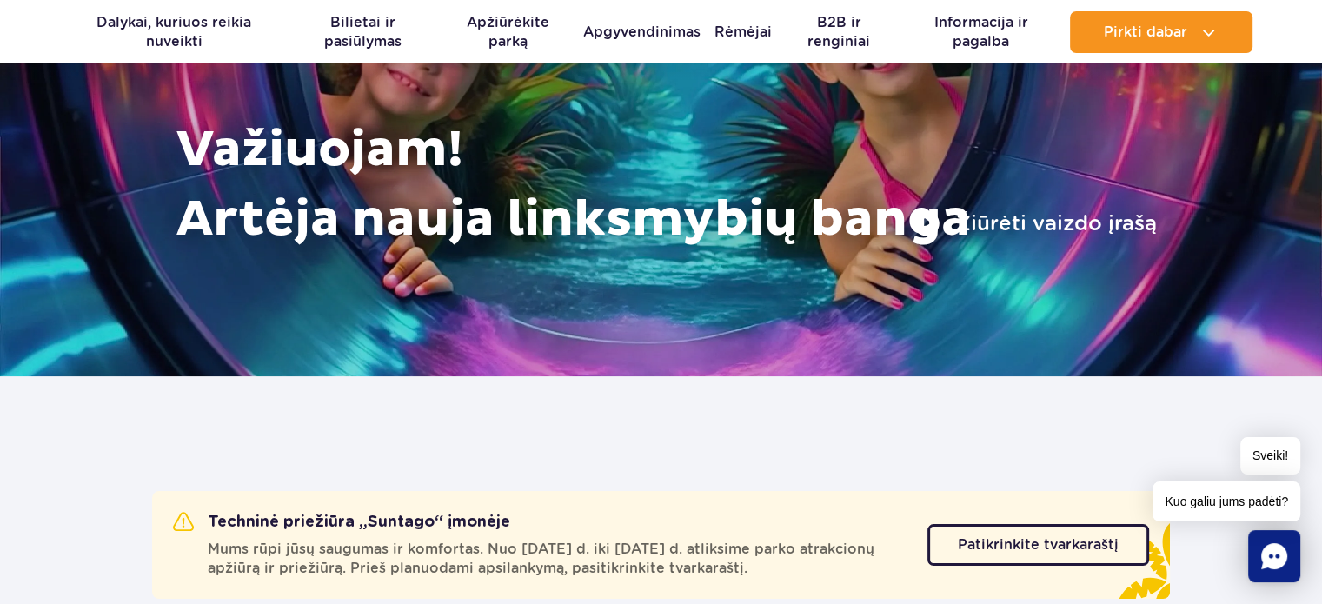
scroll to position [0, 0]
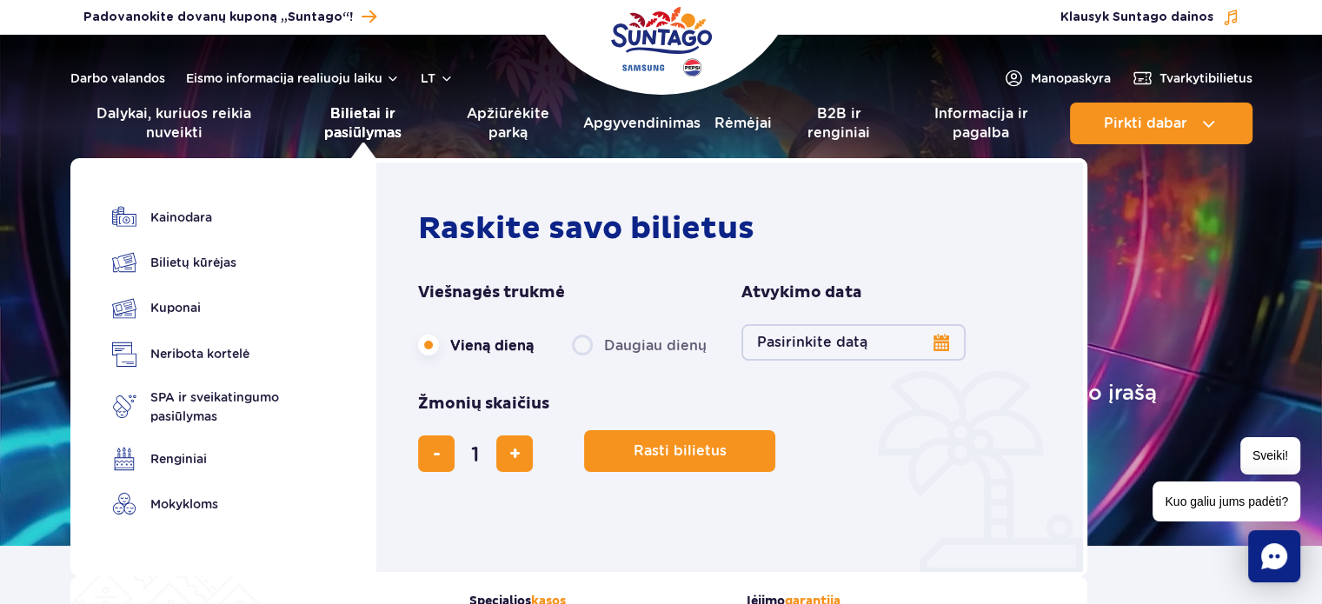
click at [364, 116] on font "Bilietai ir pasiūlymas" at bounding box center [362, 123] width 77 height 36
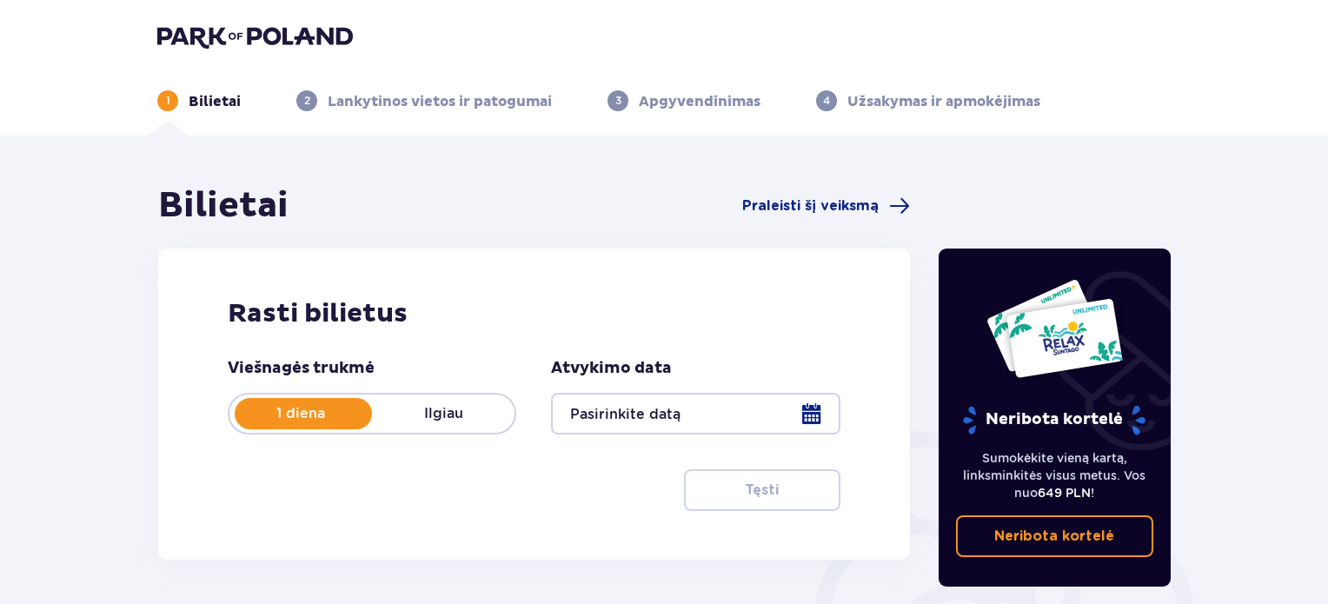
click at [818, 419] on div at bounding box center [695, 414] width 289 height 42
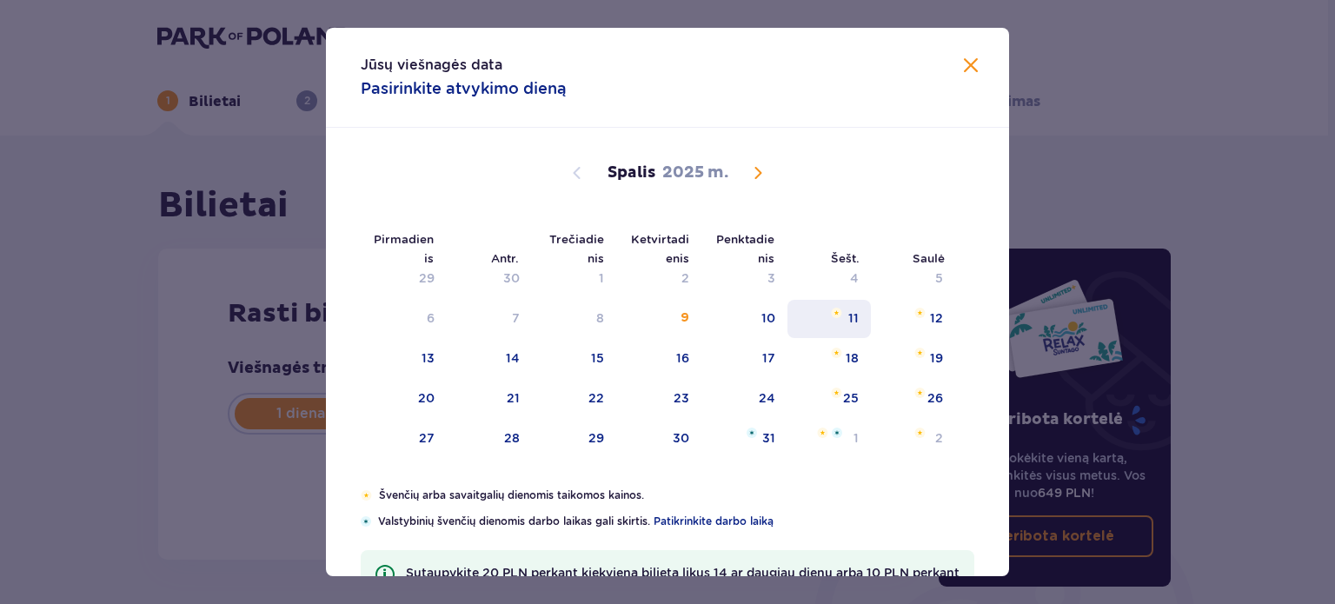
click at [857, 309] on div "11" at bounding box center [829, 319] width 84 height 38
type input "[DATE]"
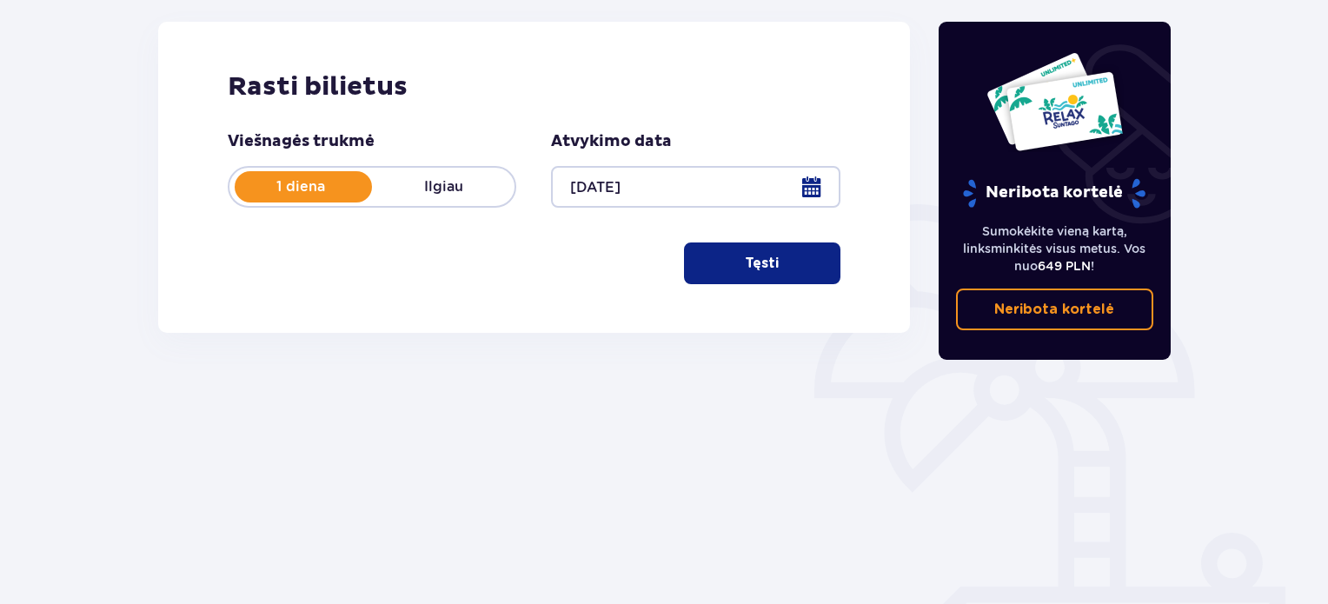
scroll to position [299, 0]
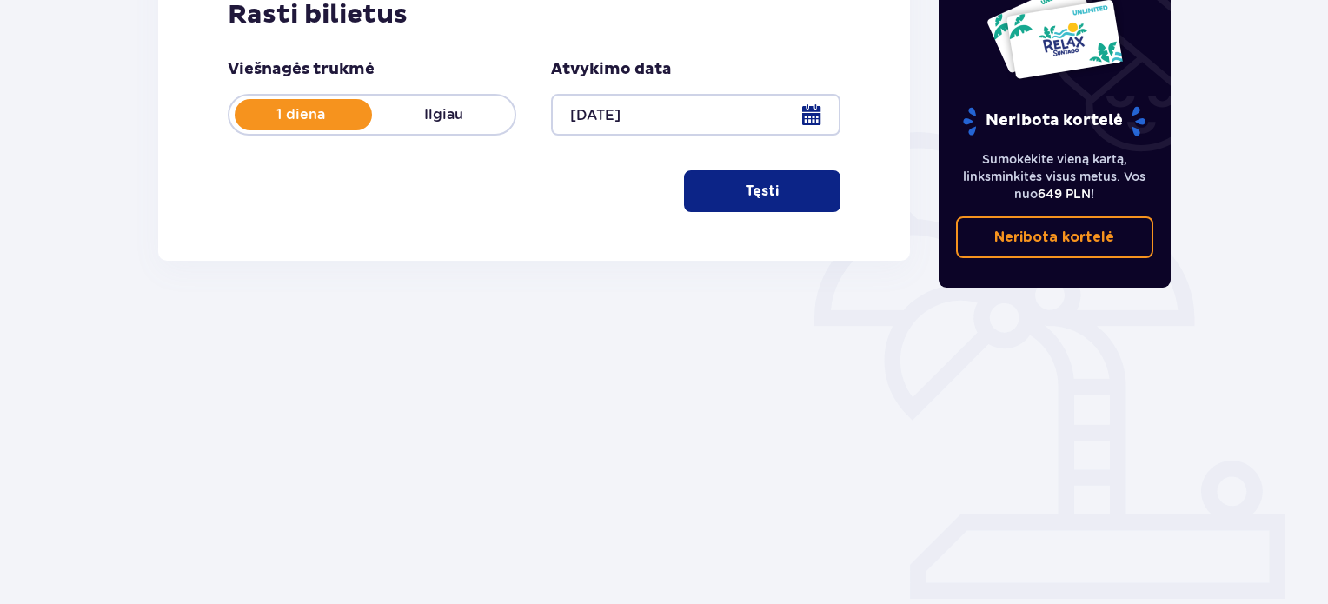
click at [787, 185] on span "button" at bounding box center [782, 191] width 21 height 21
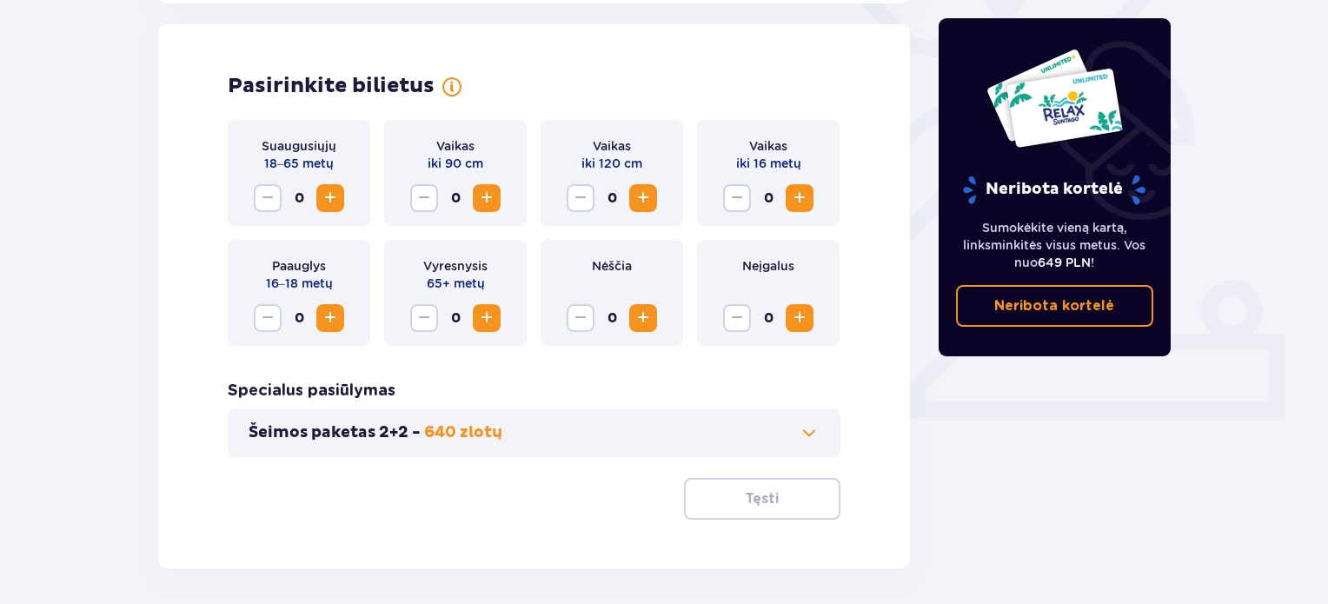
scroll to position [483, 0]
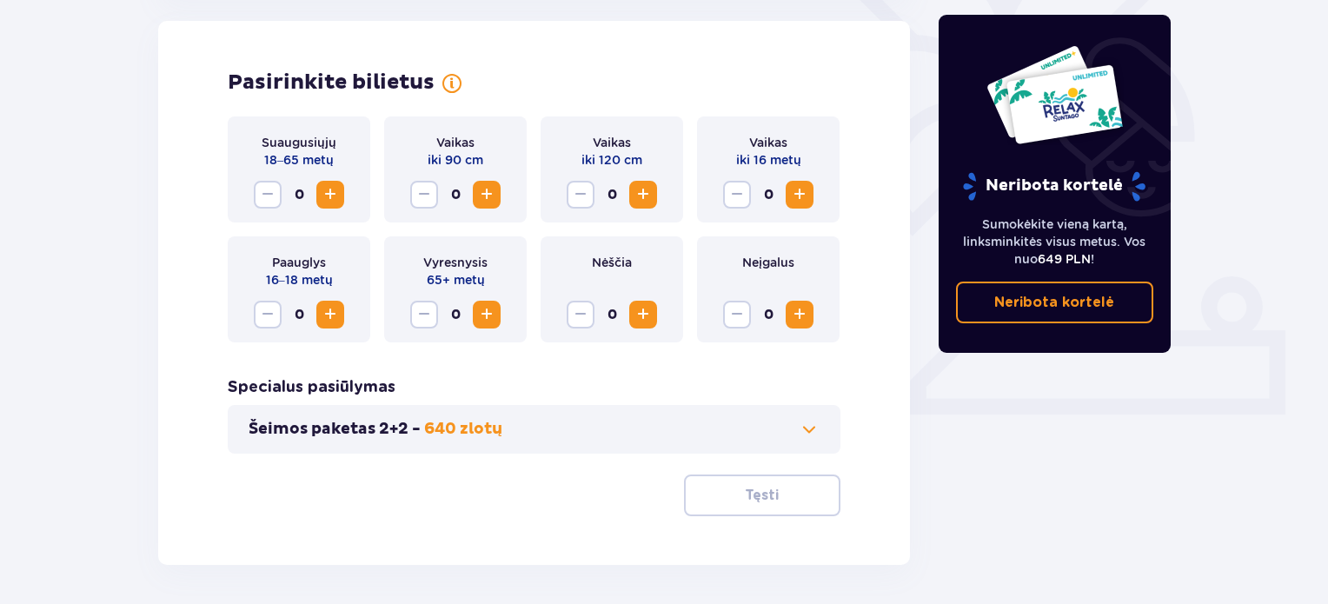
click at [337, 316] on span "Padidinti" at bounding box center [330, 314] width 21 height 21
click at [807, 197] on span "Padidinti" at bounding box center [799, 194] width 21 height 21
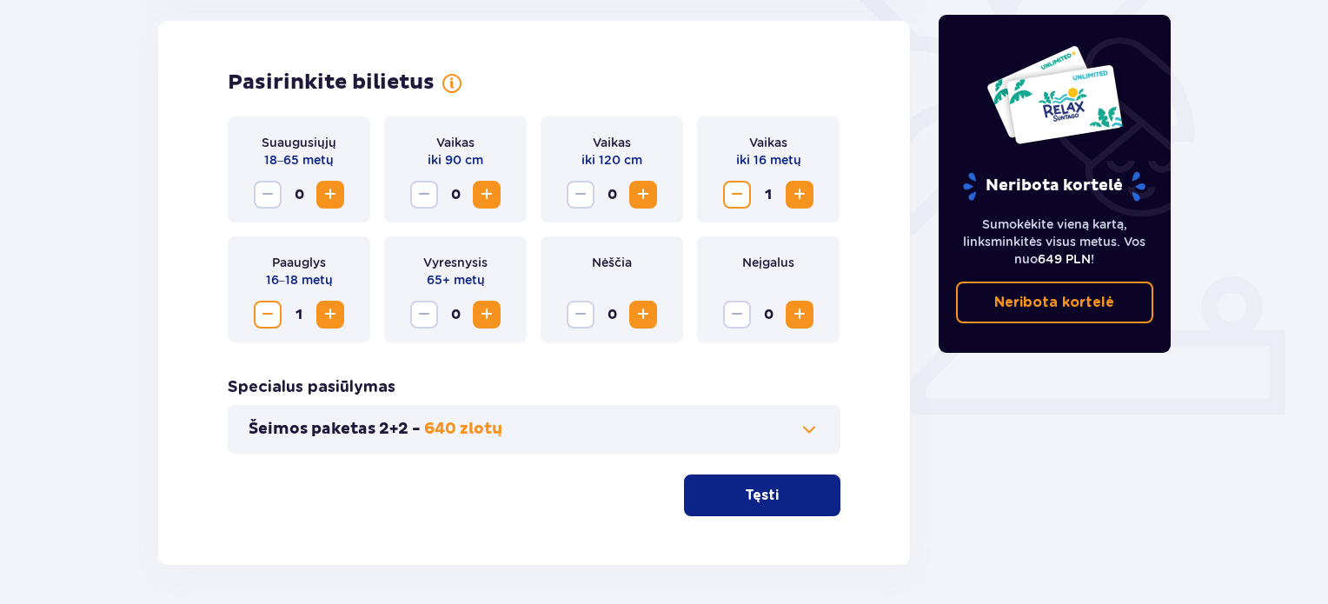
click at [799, 315] on span "Padidinti" at bounding box center [799, 314] width 21 height 21
click at [761, 494] on font "Tęsti" at bounding box center [762, 495] width 34 height 14
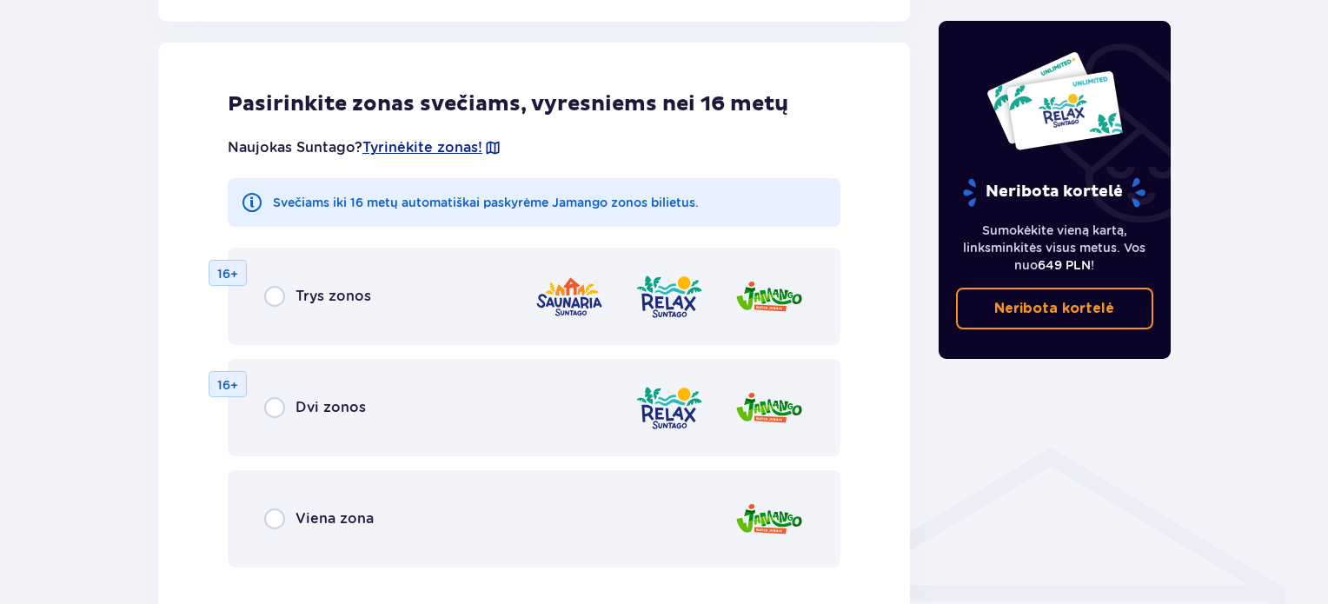
scroll to position [965, 0]
click at [567, 289] on img at bounding box center [570, 296] width 70 height 50
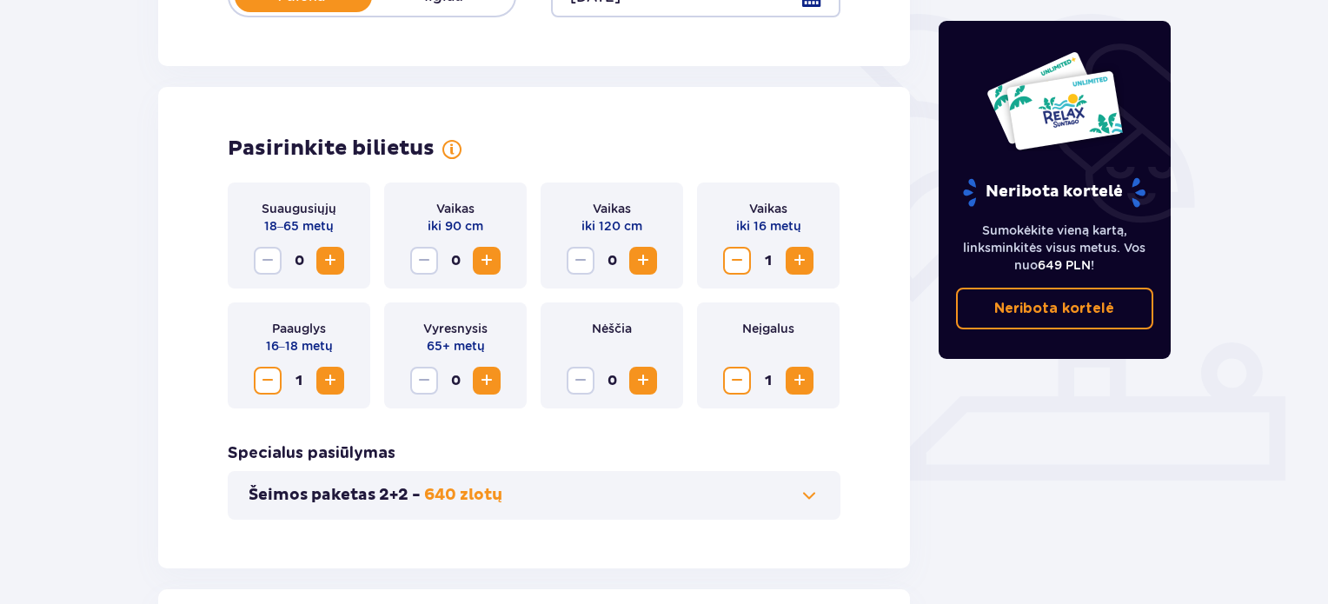
scroll to position [0, 0]
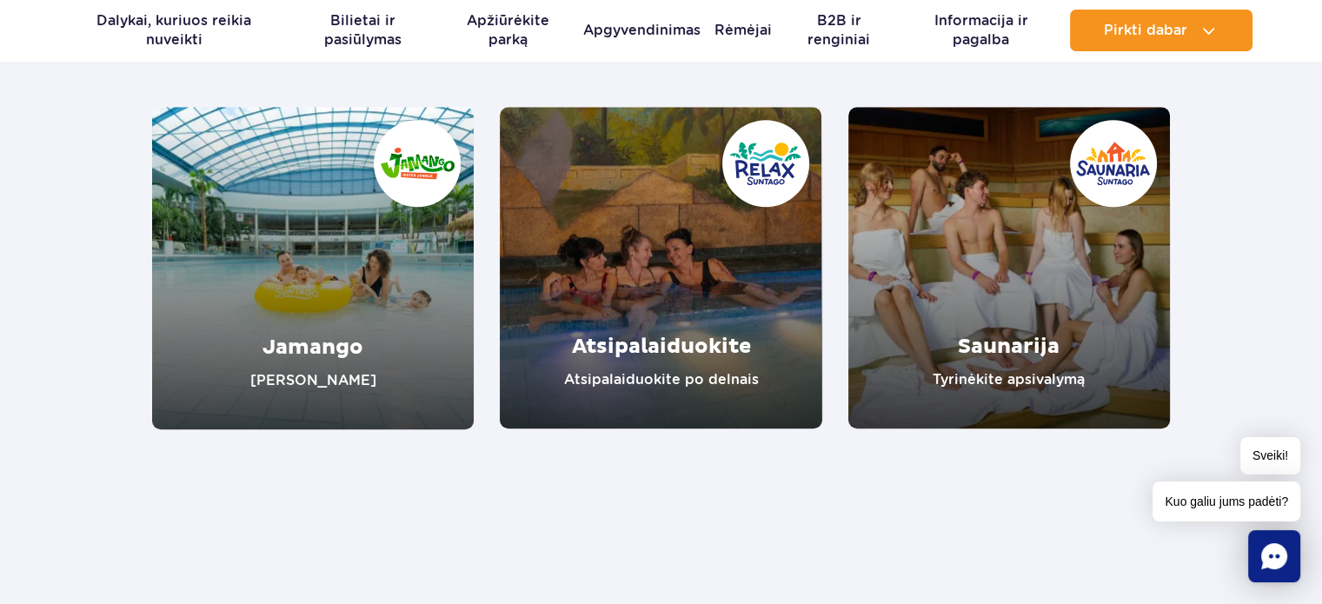
scroll to position [1533, 0]
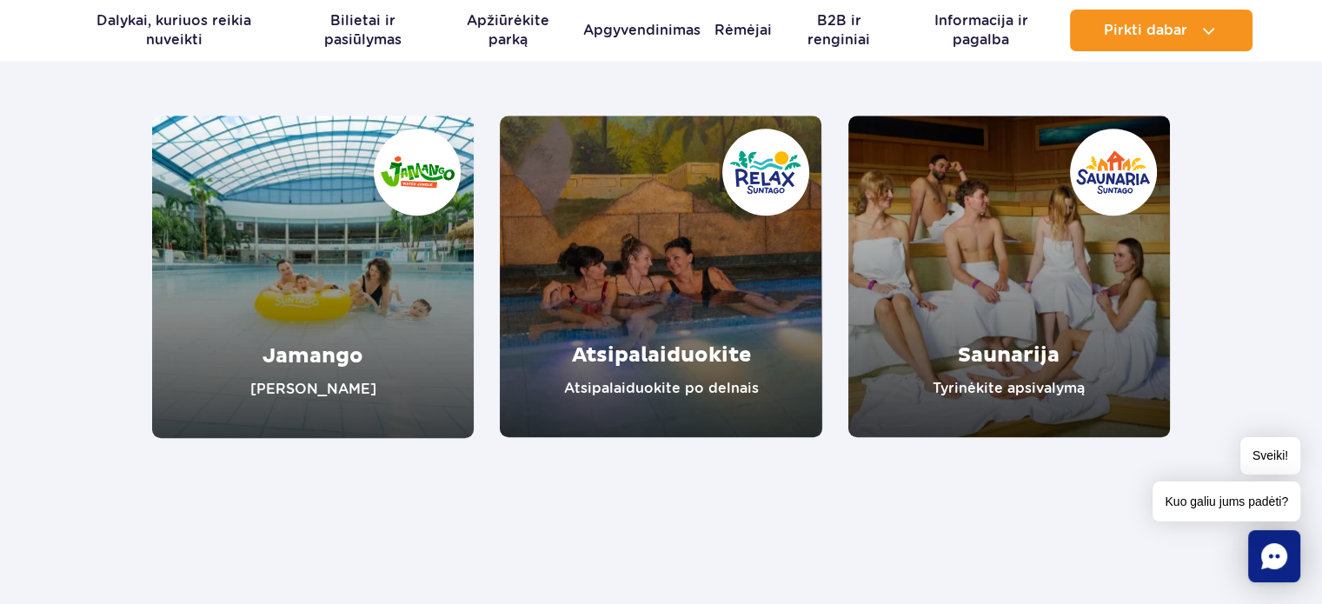
click at [1054, 233] on link "Saunarija" at bounding box center [1009, 277] width 322 height 322
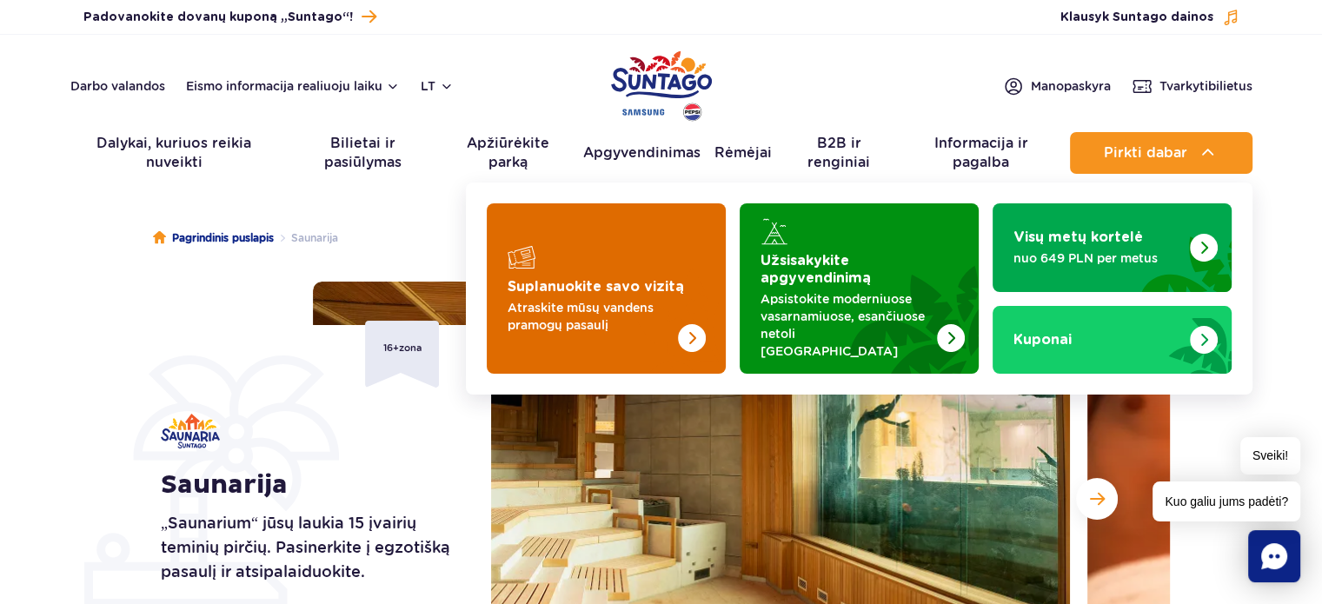
click at [699, 324] on img "Suplanuokite savo vizitą" at bounding box center [692, 338] width 28 height 28
click at [659, 280] on font "Suplanuokite savo vizitą" at bounding box center [596, 287] width 176 height 14
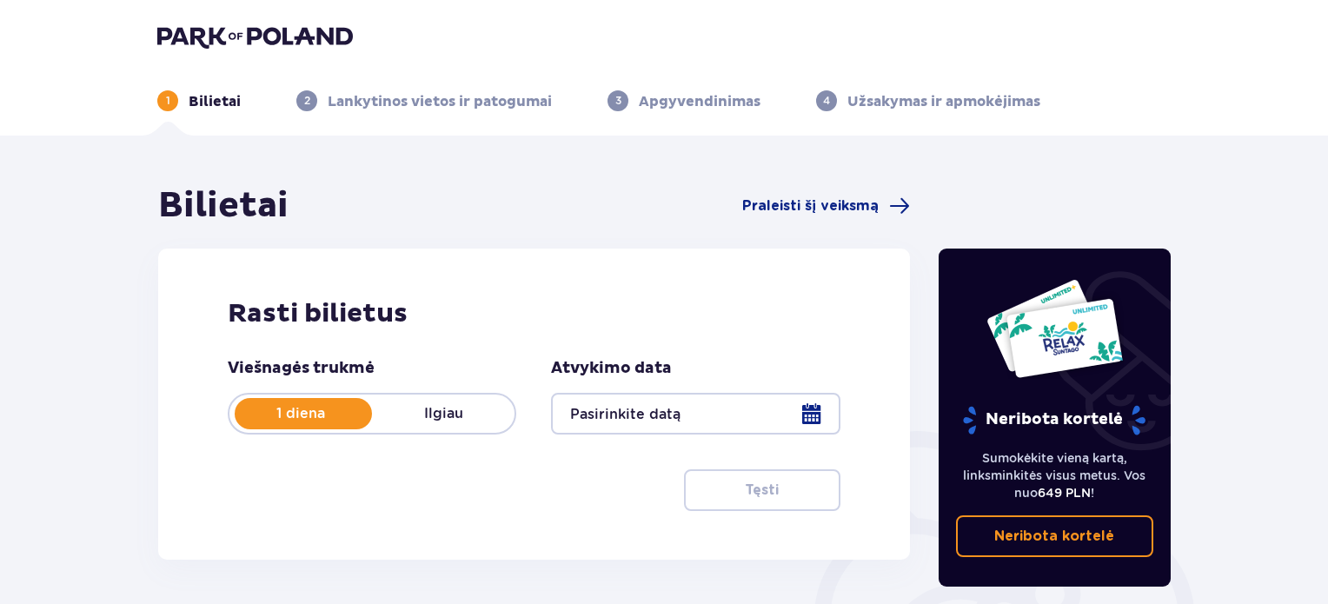
click at [819, 415] on div at bounding box center [695, 414] width 289 height 42
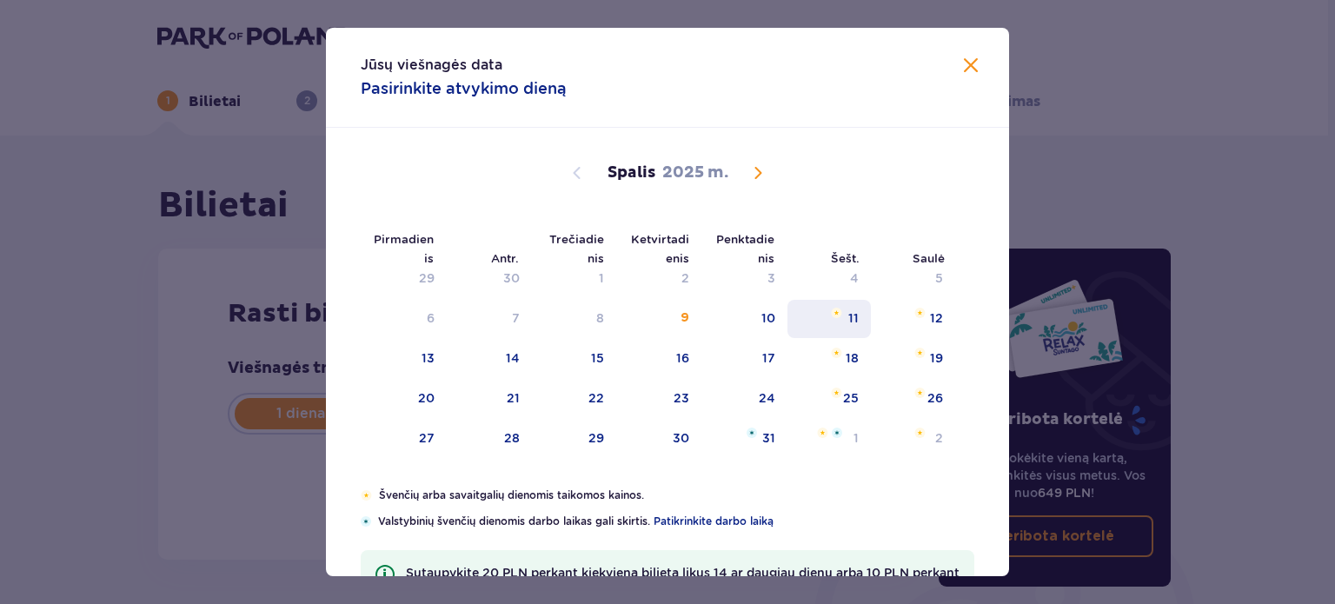
click at [849, 322] on font "11" at bounding box center [853, 318] width 10 height 14
type input "11.10.25"
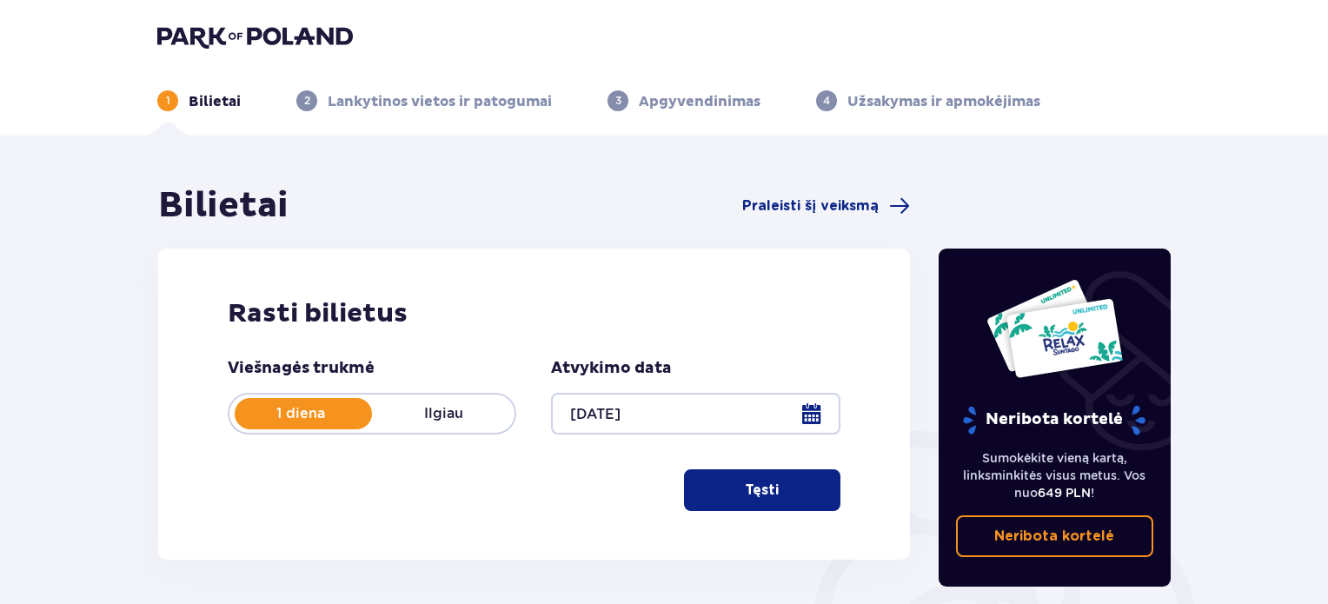
click at [775, 503] on button "Tęsti" at bounding box center [762, 490] width 156 height 42
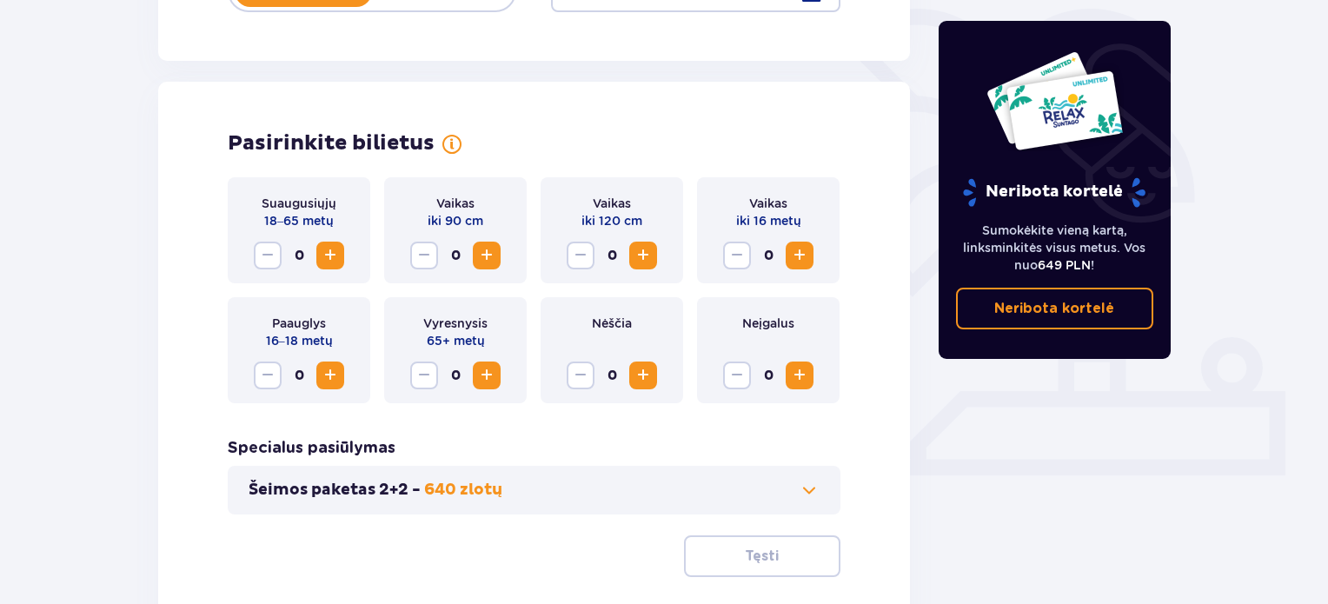
scroll to position [483, 0]
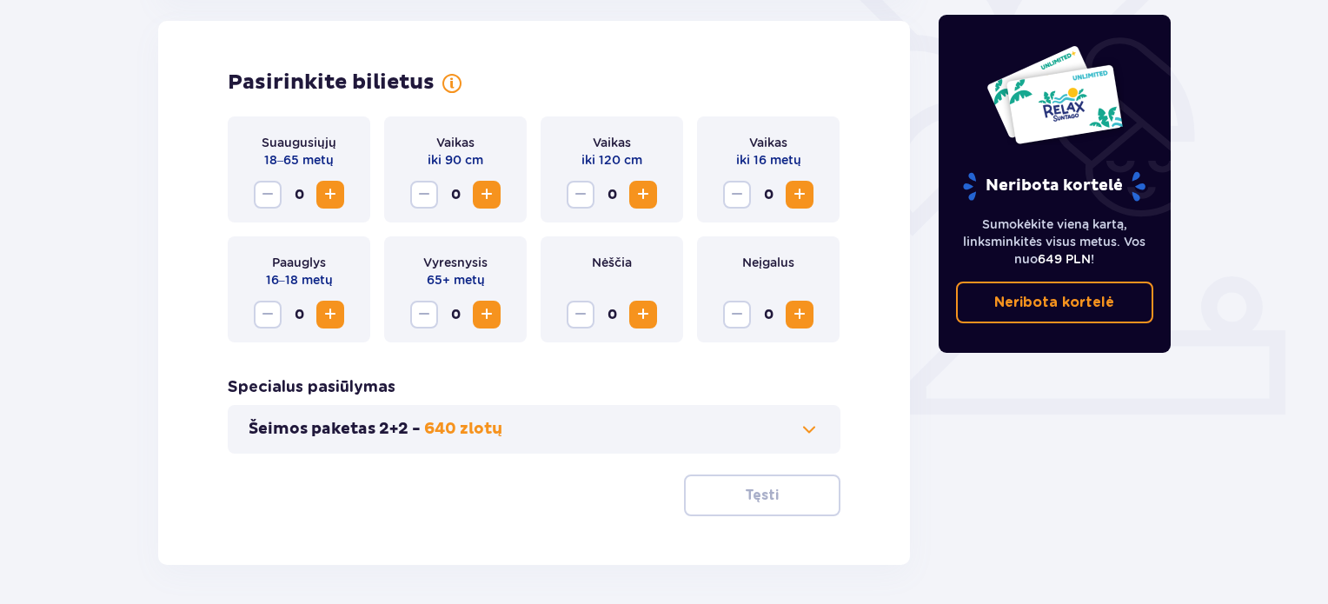
click at [332, 318] on span "Padidinti" at bounding box center [330, 314] width 21 height 21
click at [794, 190] on span "Padidinti" at bounding box center [799, 194] width 21 height 21
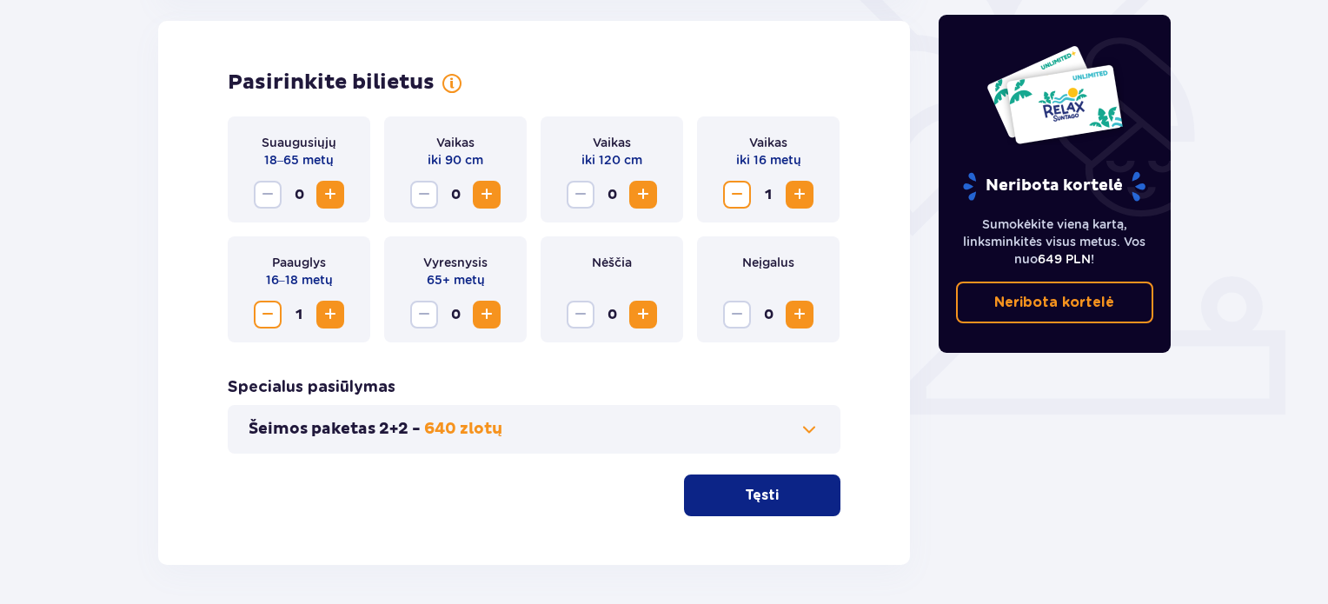
click at [770, 500] on button "Tęsti" at bounding box center [762, 496] width 156 height 42
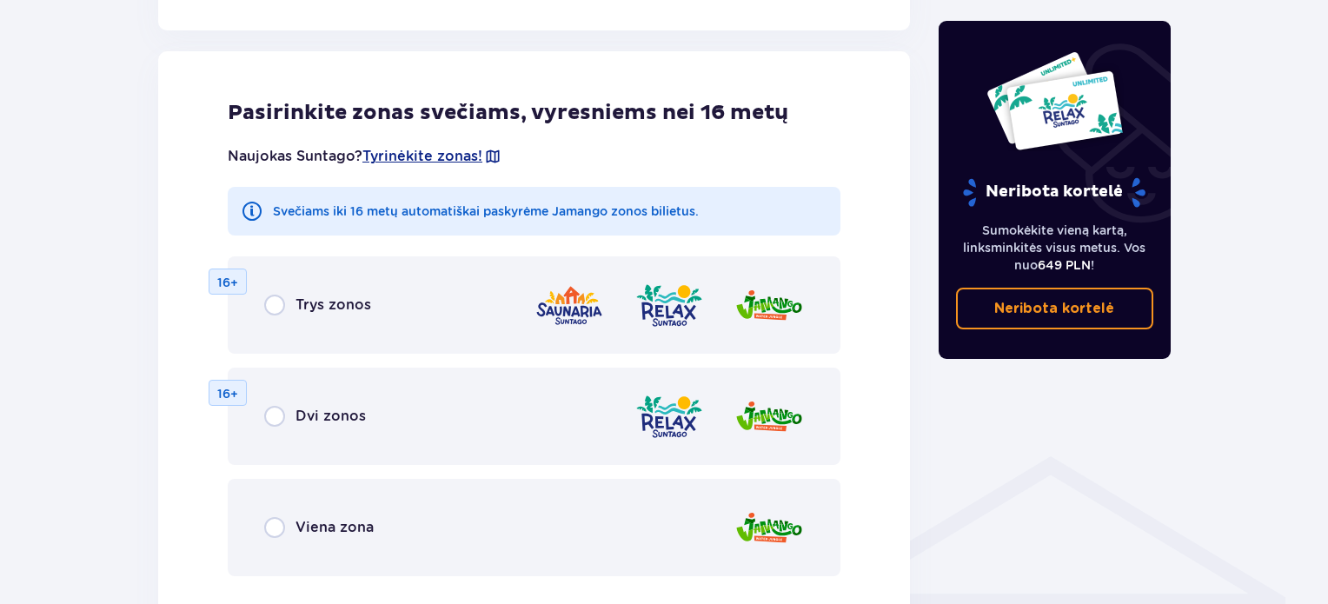
scroll to position [965, 0]
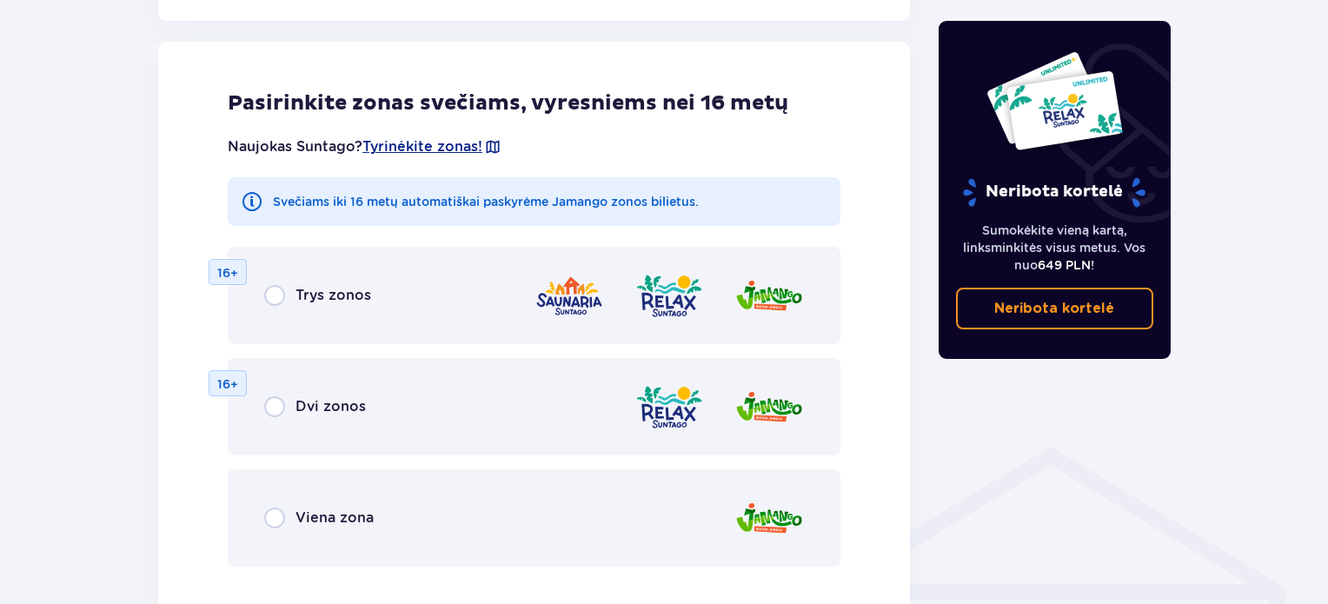
click at [278, 401] on input "radio" at bounding box center [274, 406] width 21 height 21
radio input "true"
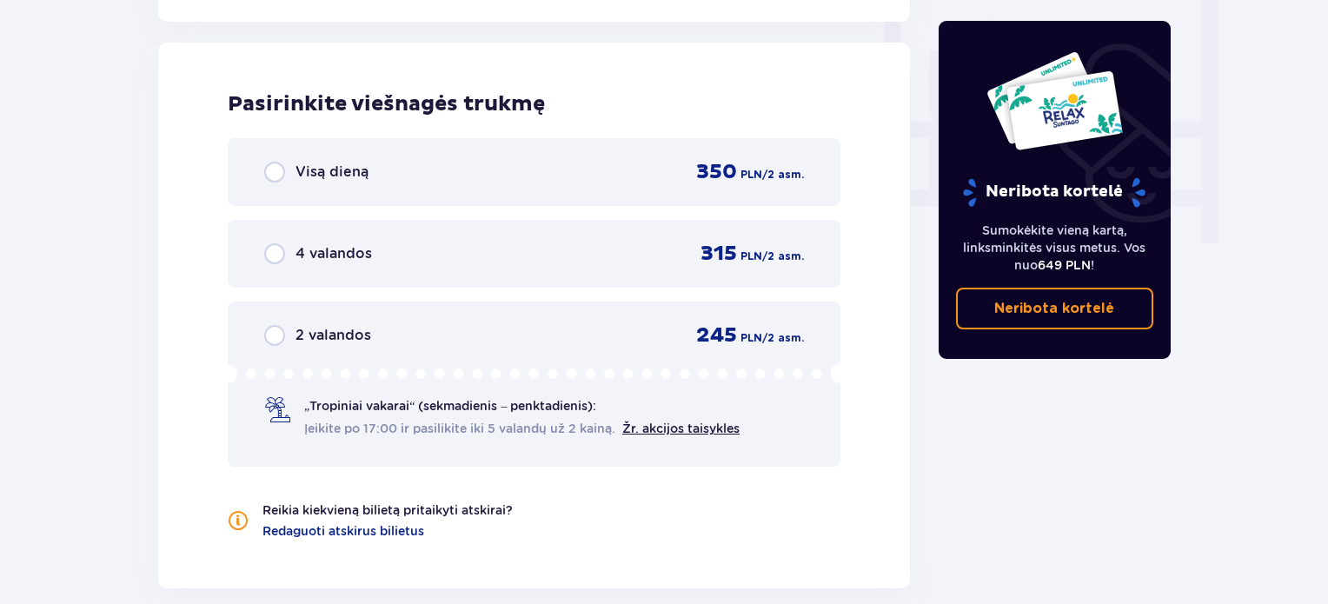
scroll to position [1632, 0]
click at [497, 249] on div "4 valandos 315 PLN / 2 asm." at bounding box center [534, 253] width 540 height 26
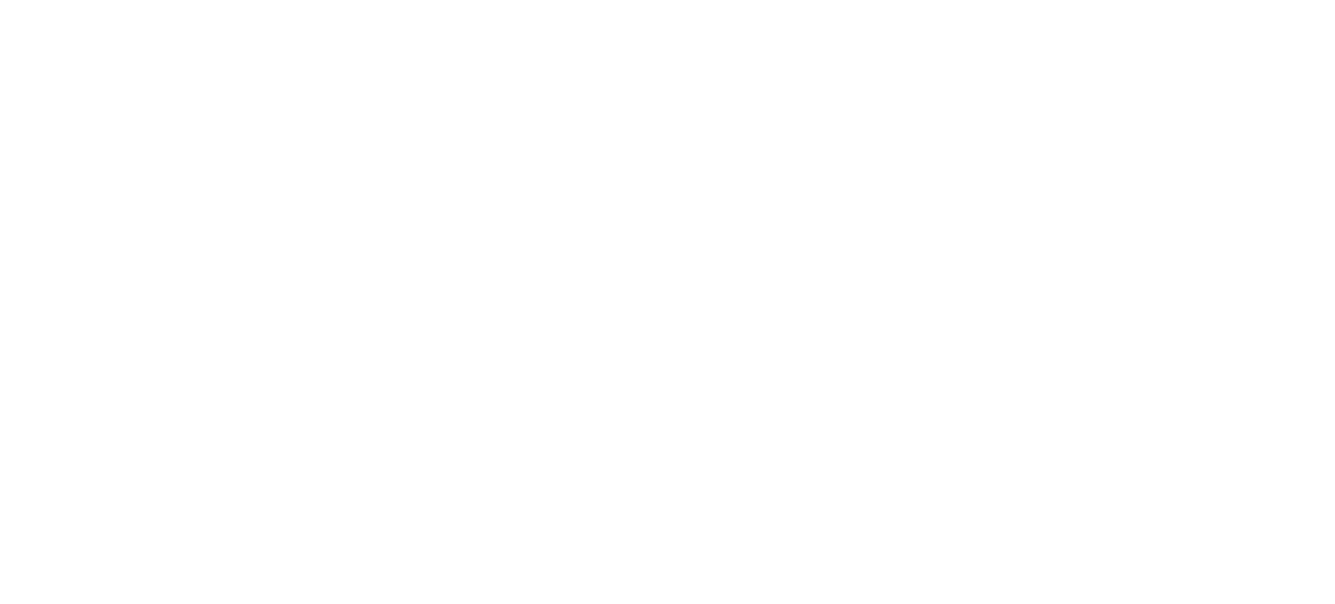
scroll to position [0, 0]
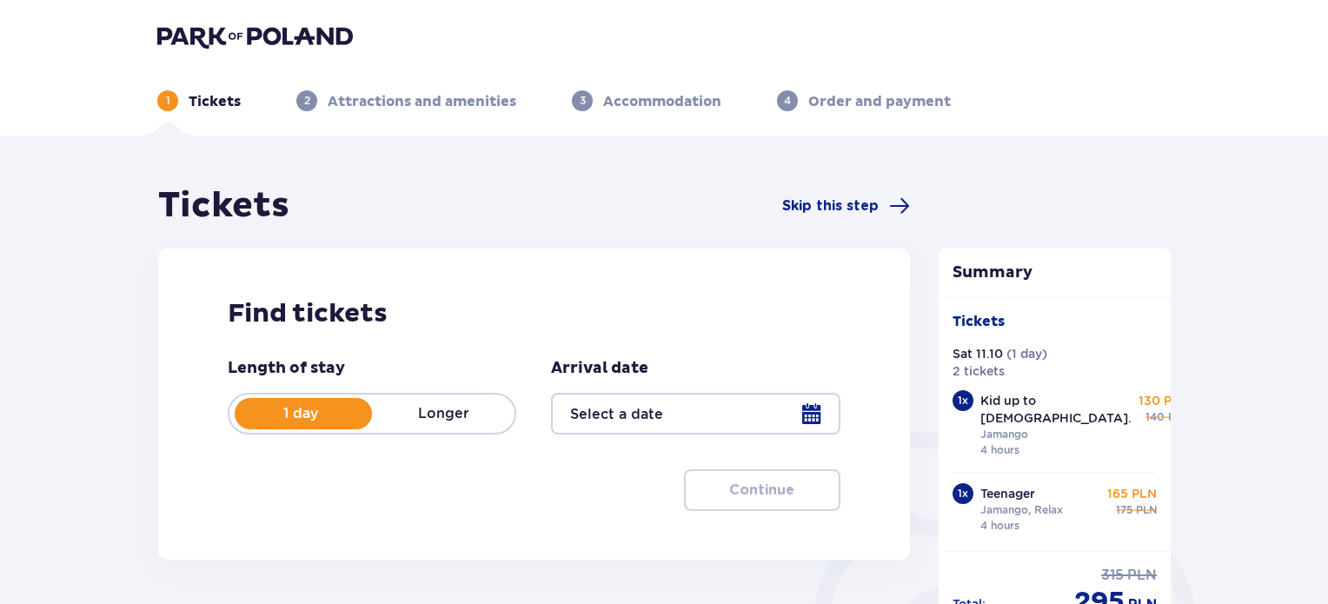
type input "[DATE]"
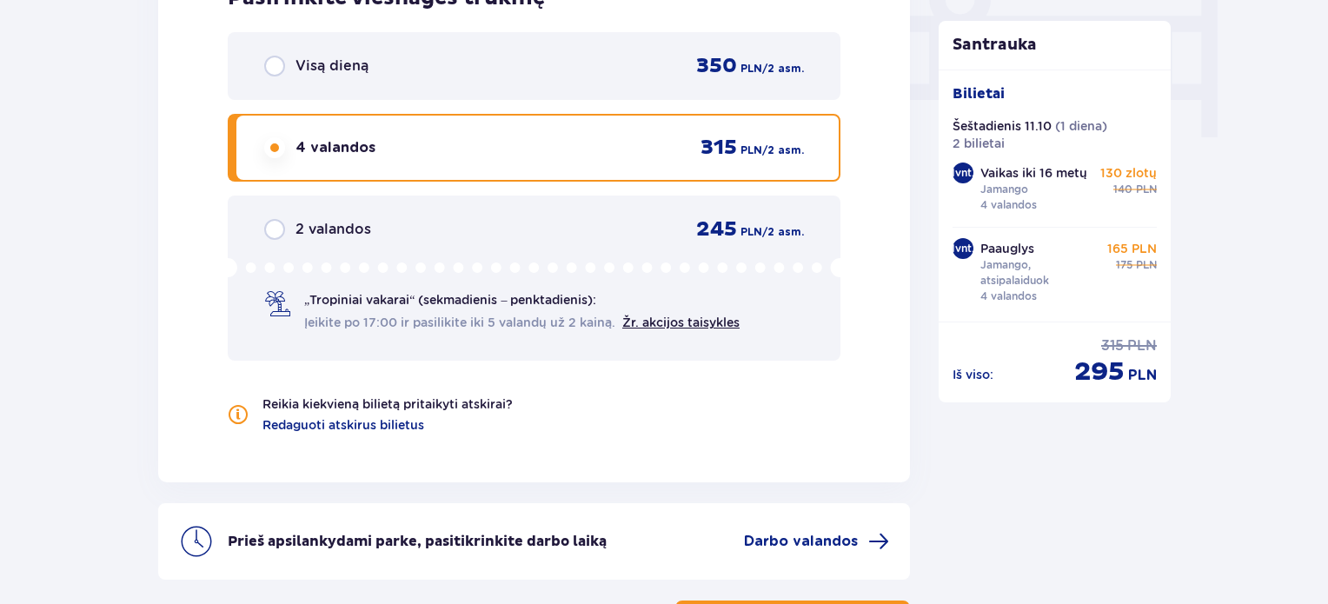
scroll to position [1877, 0]
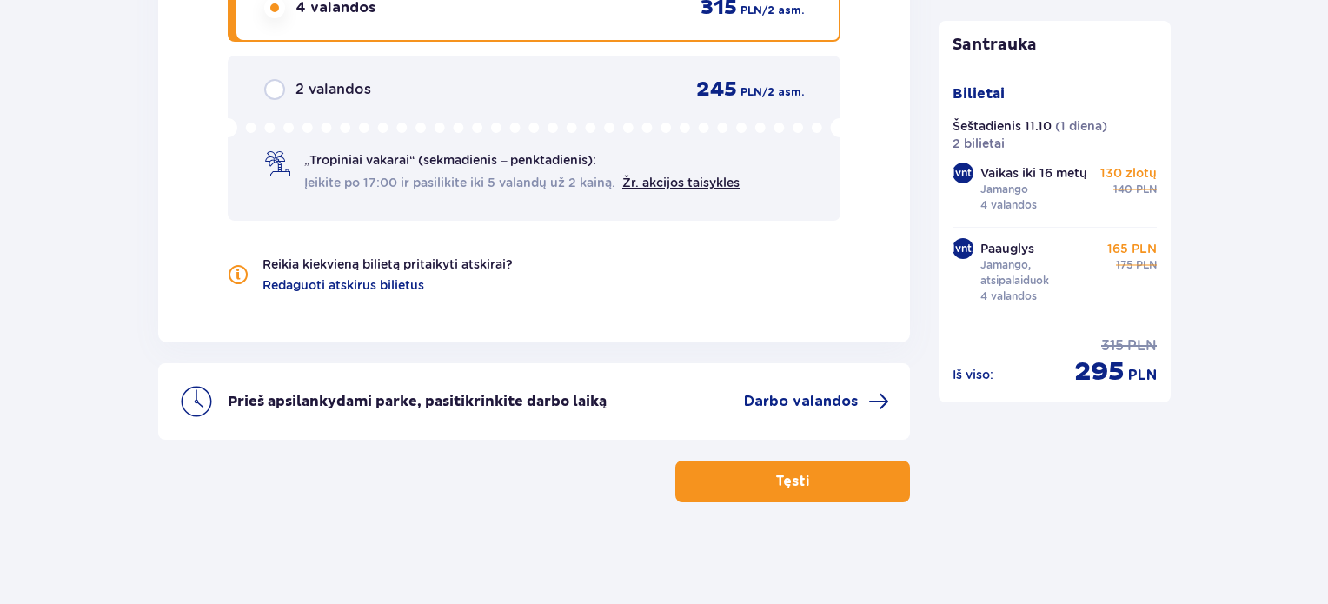
click at [792, 479] on font "Tęsti" at bounding box center [792, 482] width 34 height 14
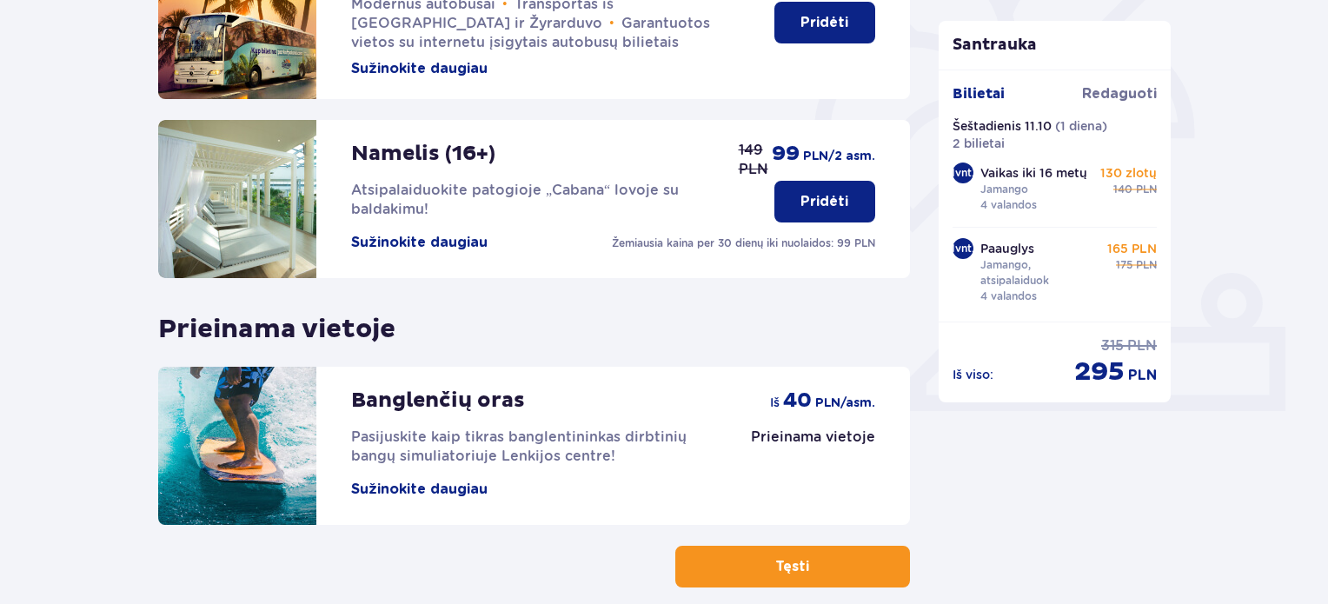
scroll to position [574, 0]
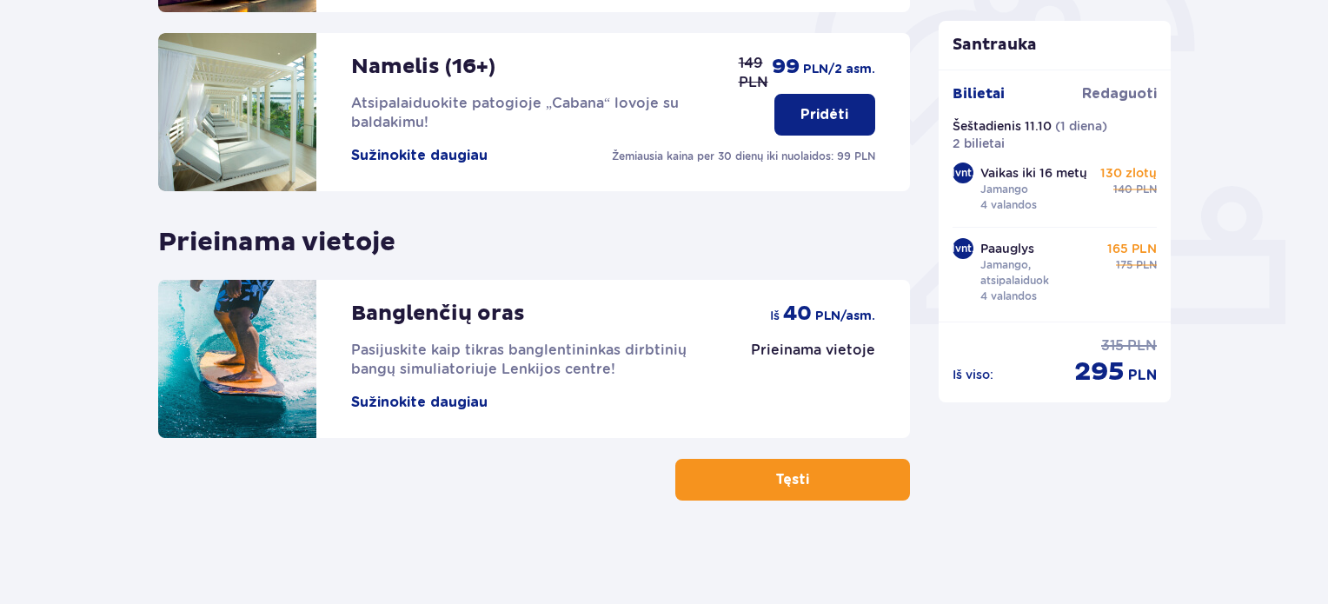
click at [813, 475] on span "button" at bounding box center [812, 479] width 21 height 21
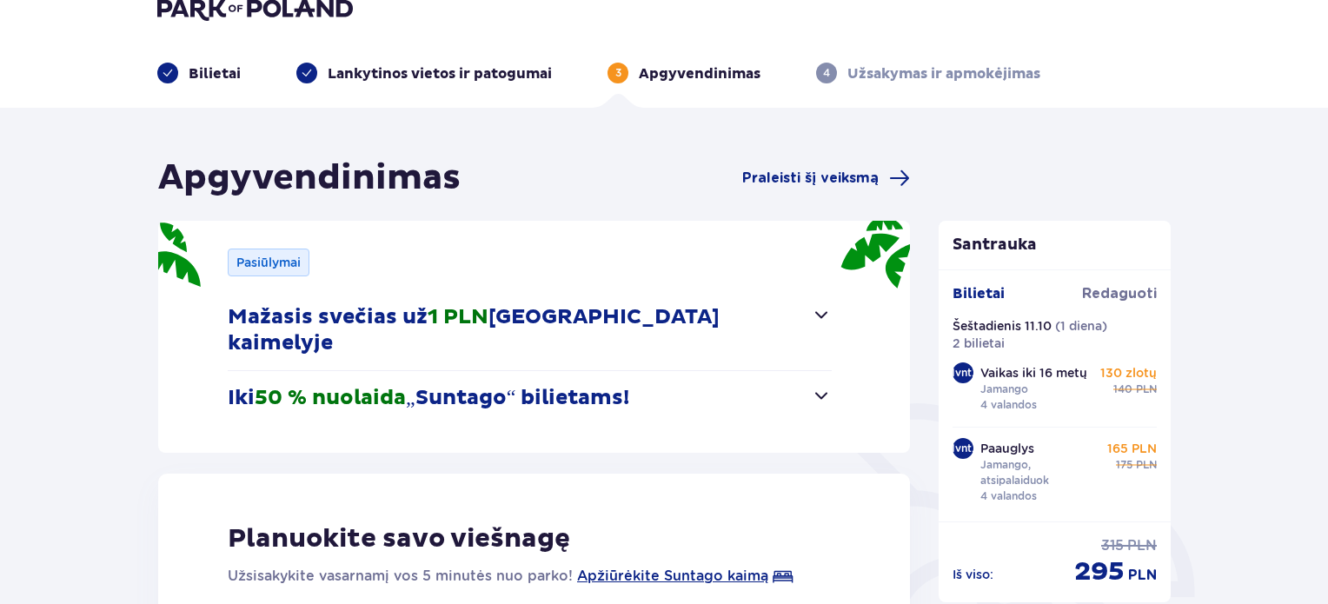
scroll to position [64, 0]
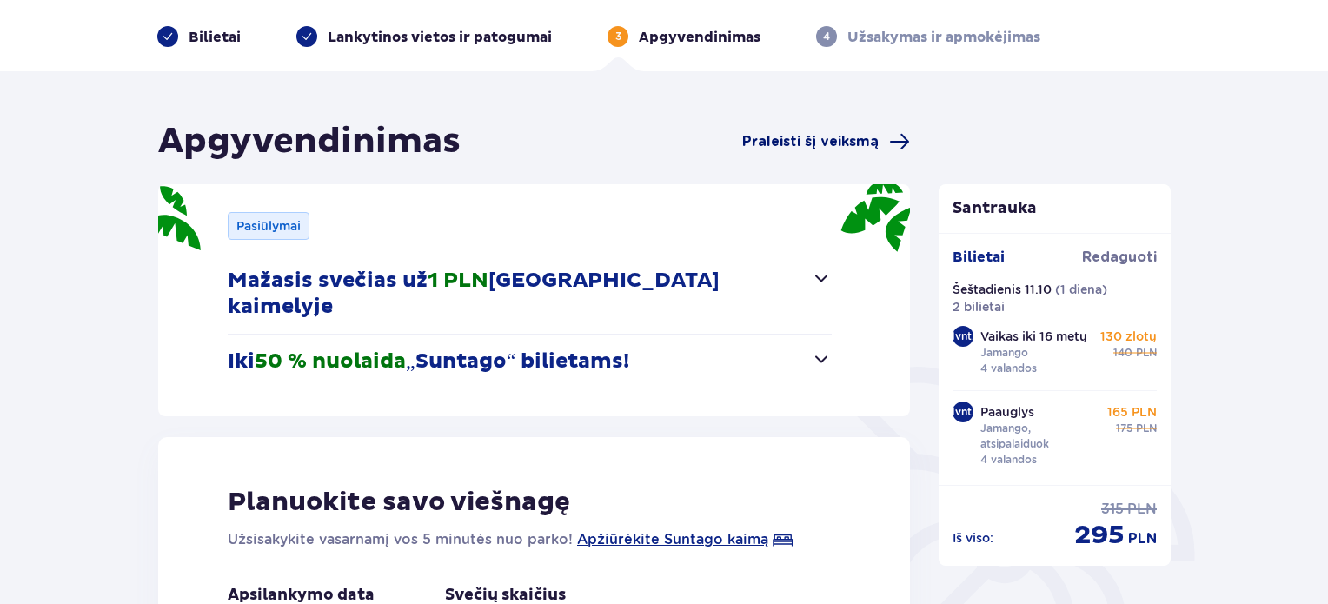
click at [816, 149] on font "Praleisti šį veiksmą" at bounding box center [810, 142] width 136 height 14
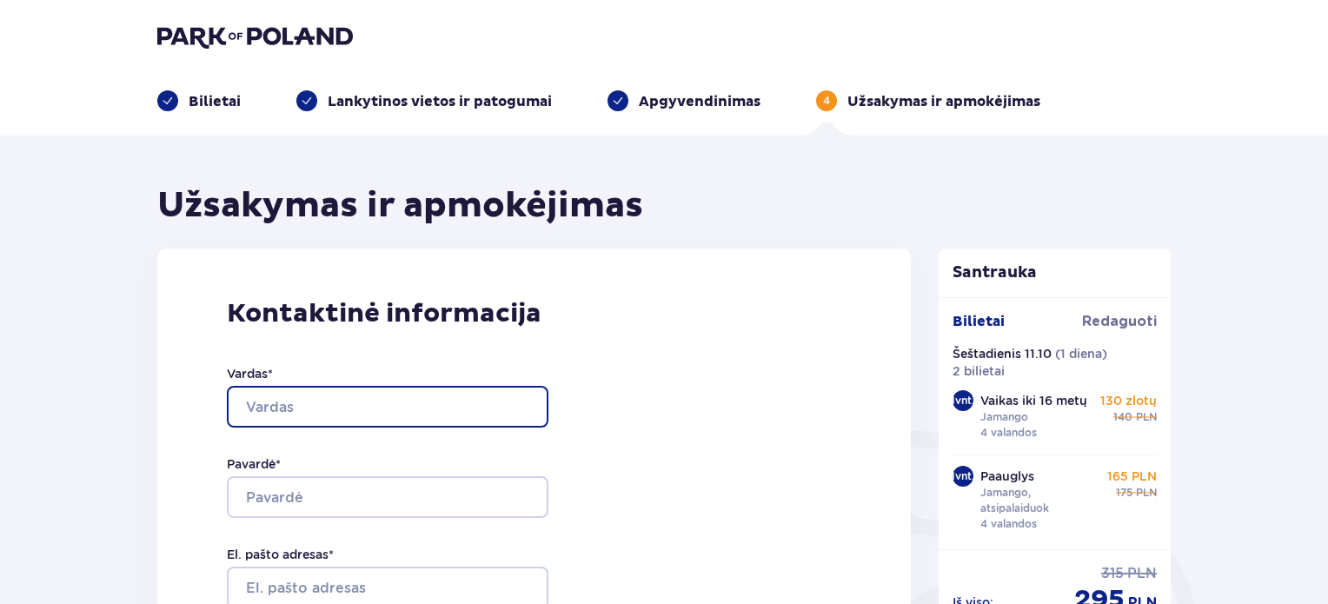
click at [354, 406] on input "Vardas *" at bounding box center [388, 407] width 322 height 42
type input "[PERSON_NAME]"
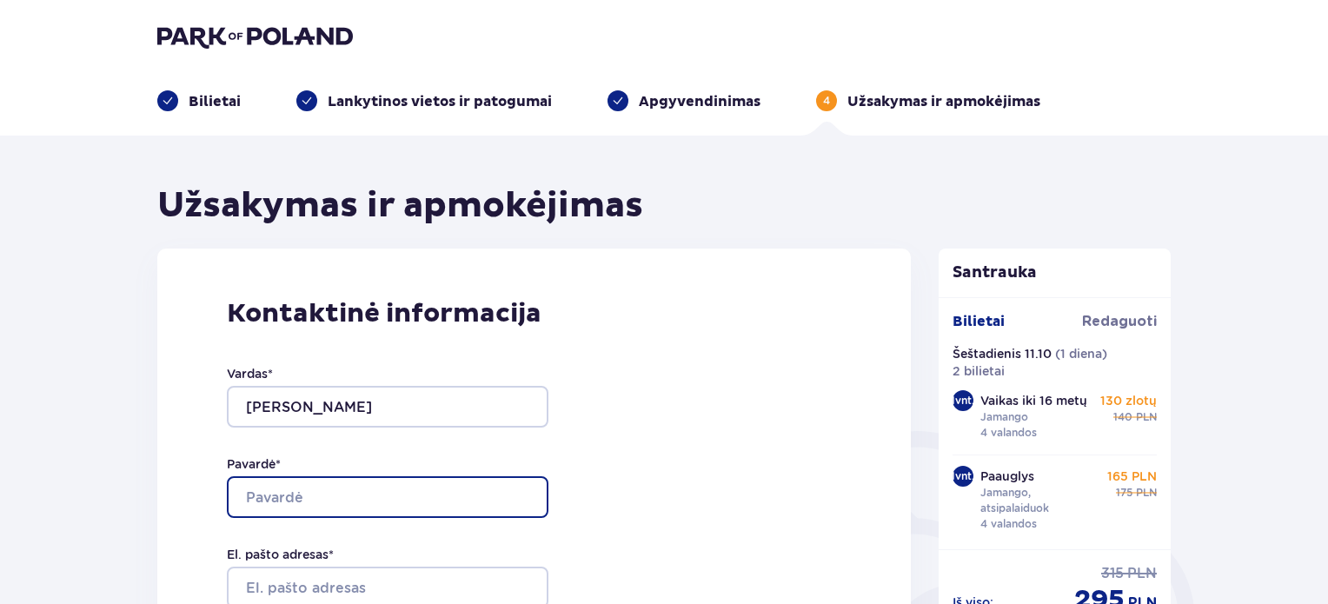
type input "[PERSON_NAME]"
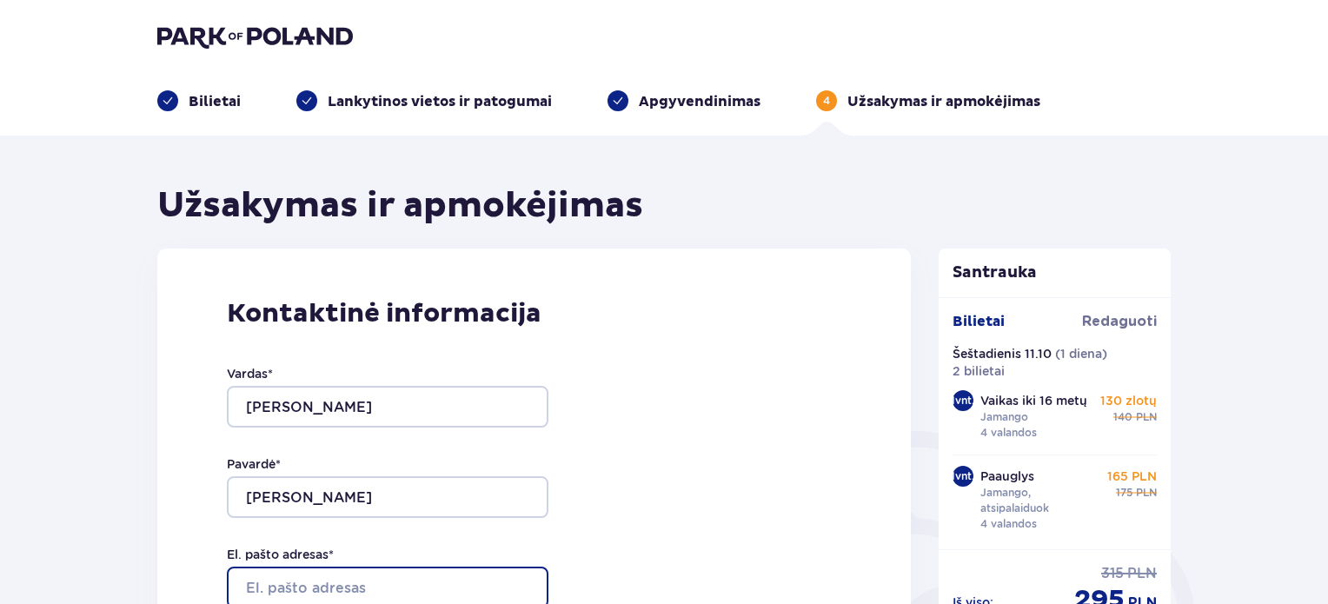
type input "[EMAIL_ADDRESS][PERSON_NAME][DOMAIN_NAME]"
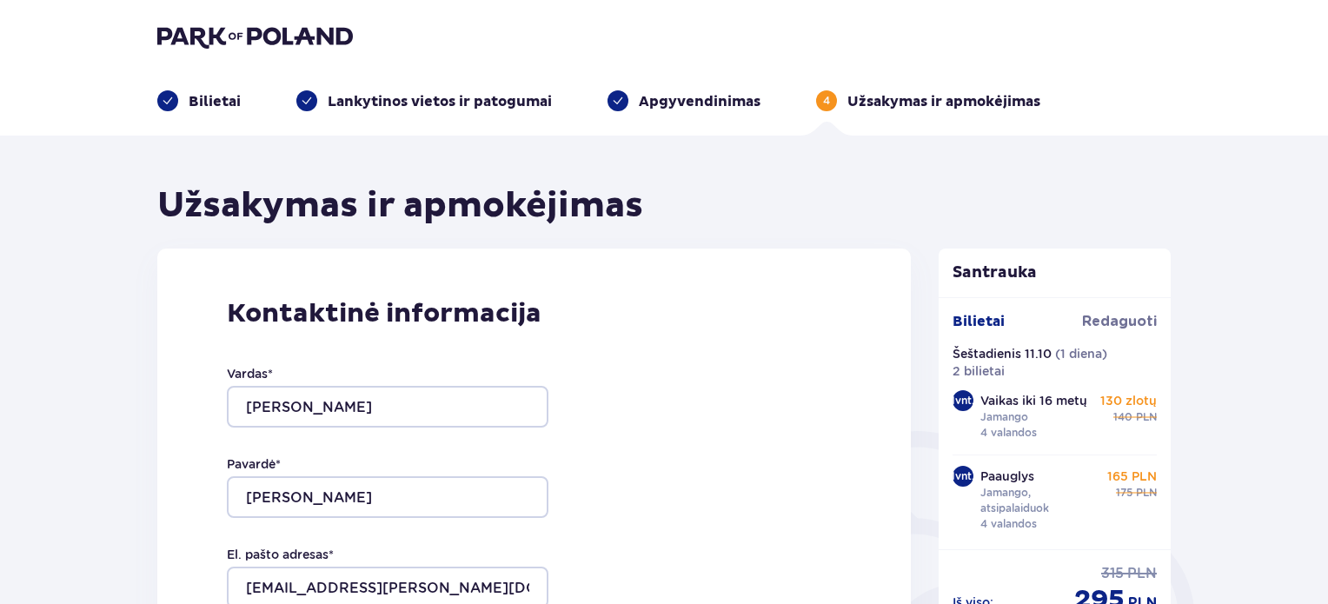
type input "[EMAIL_ADDRESS][PERSON_NAME][DOMAIN_NAME]"
type input "064548806"
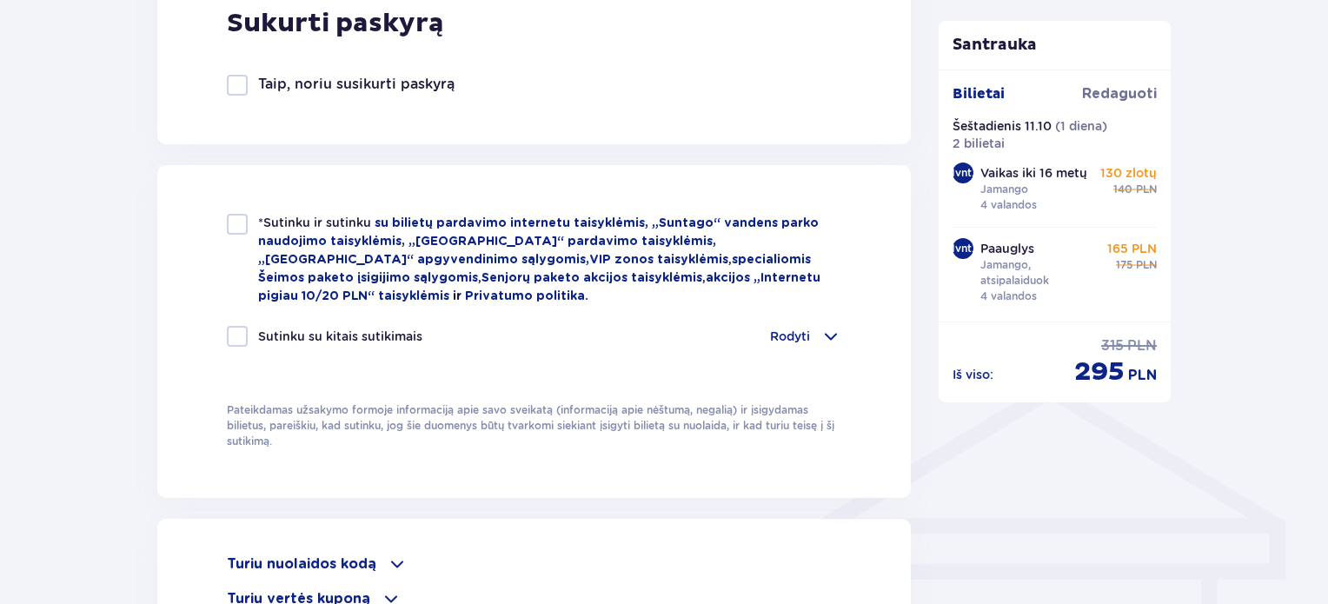
scroll to position [1041, 0]
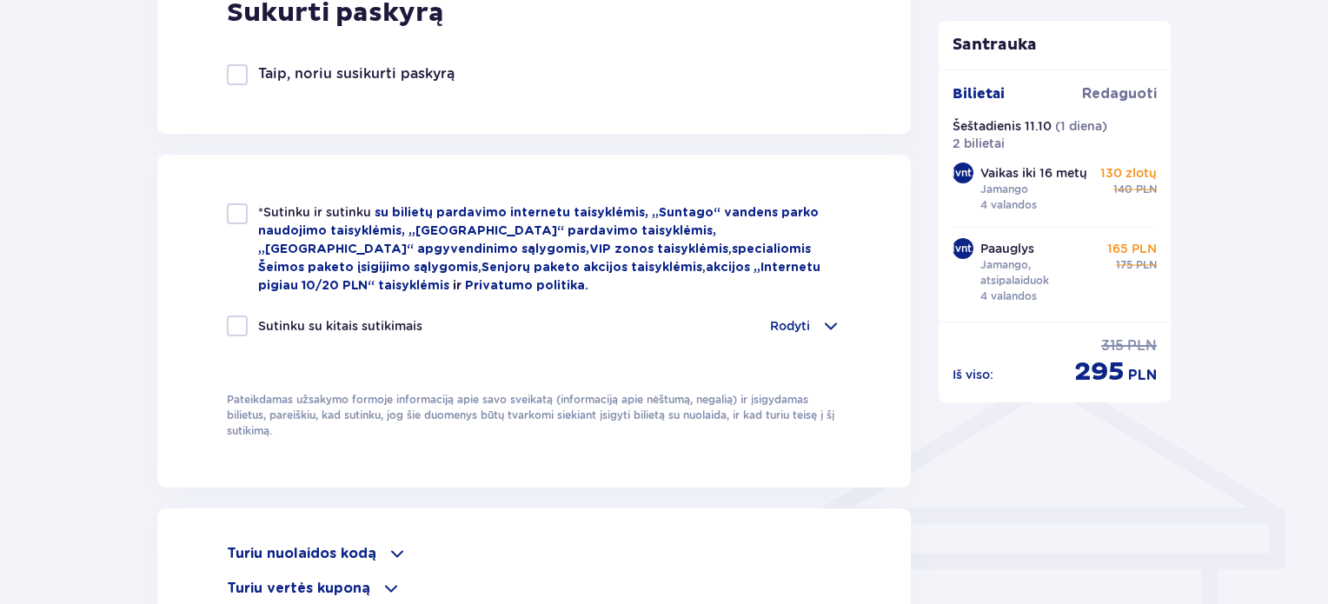
click at [235, 218] on div at bounding box center [237, 213] width 21 height 21
checkbox input "true"
click at [237, 336] on div "Sutinku su kitais sutikimais Rodyti Noriu gauti „Global Parks [GEOGRAPHIC_DATA]…" at bounding box center [534, 337] width 615 height 42
click at [243, 318] on div at bounding box center [237, 326] width 21 height 21
checkbox input "true"
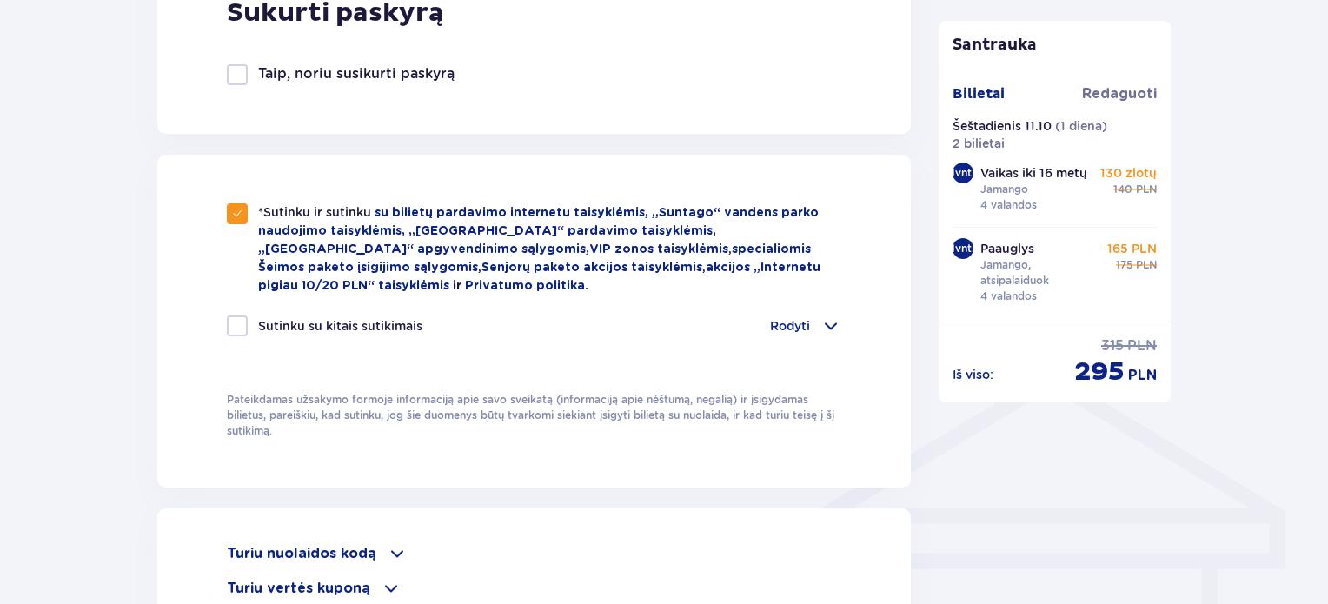
checkbox input "true"
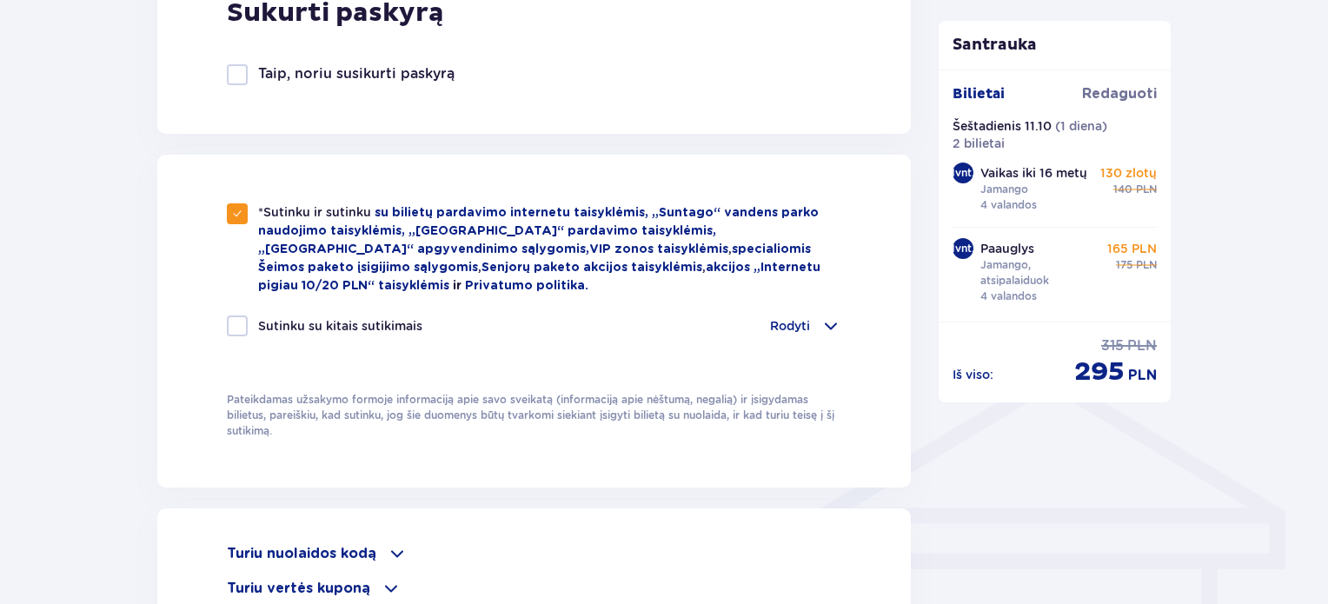
checkbox input "true"
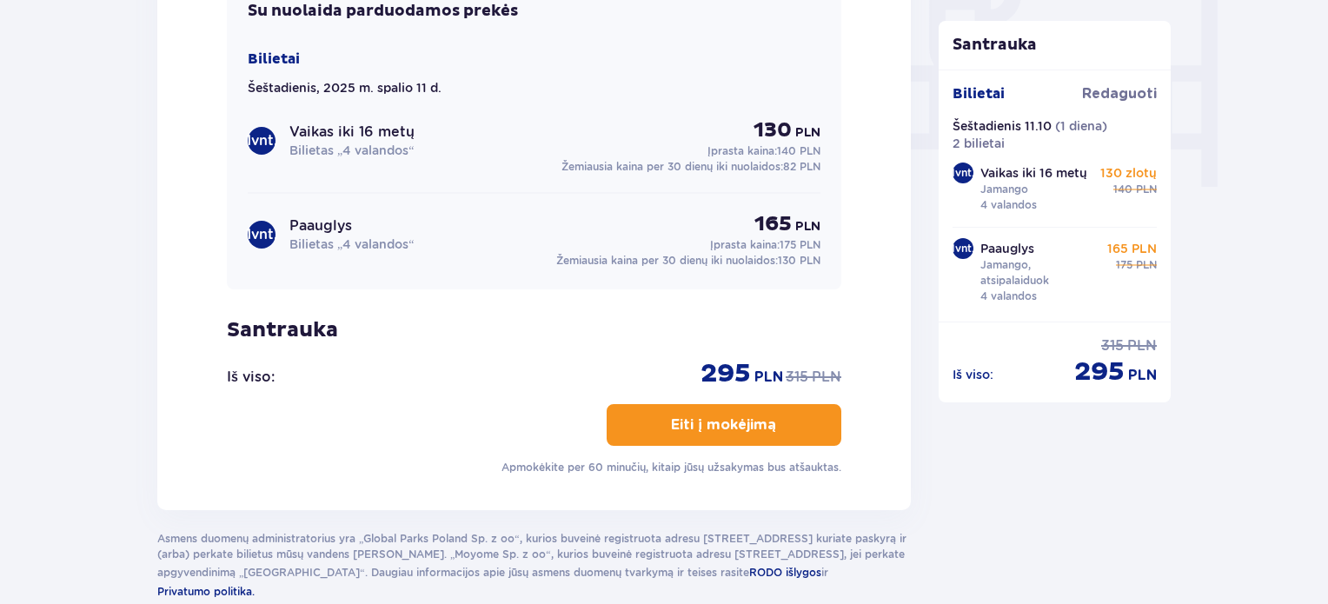
scroll to position [1701, 0]
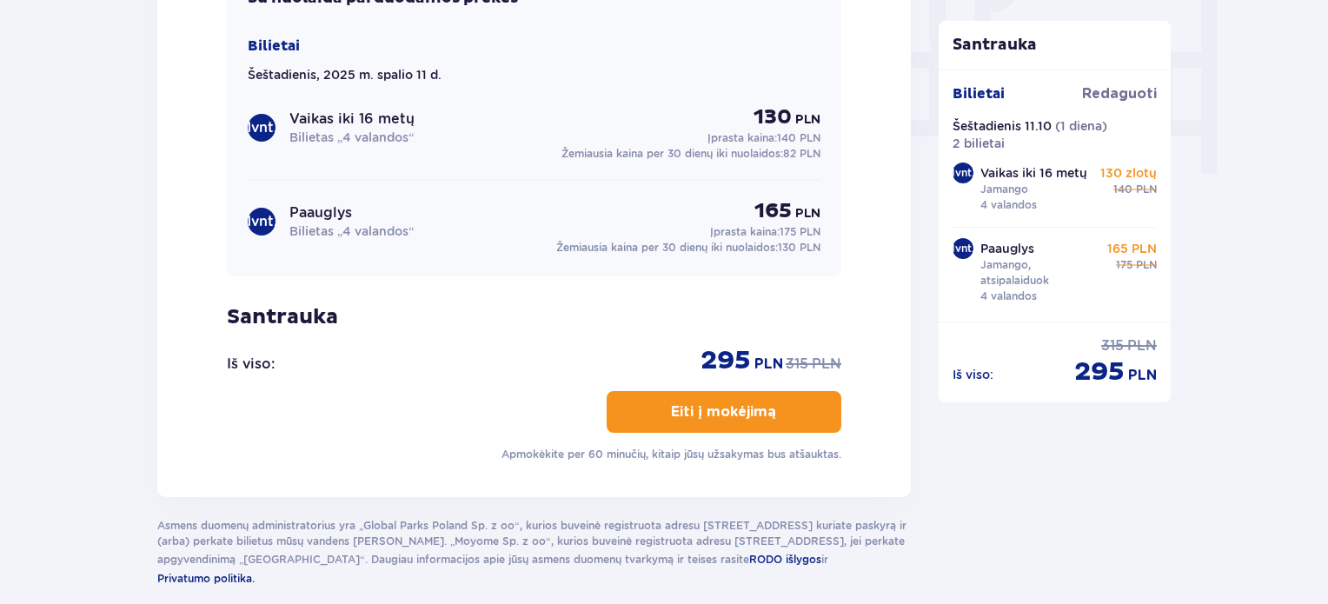
click at [718, 406] on font "Eiti į mokėjimą" at bounding box center [723, 412] width 105 height 14
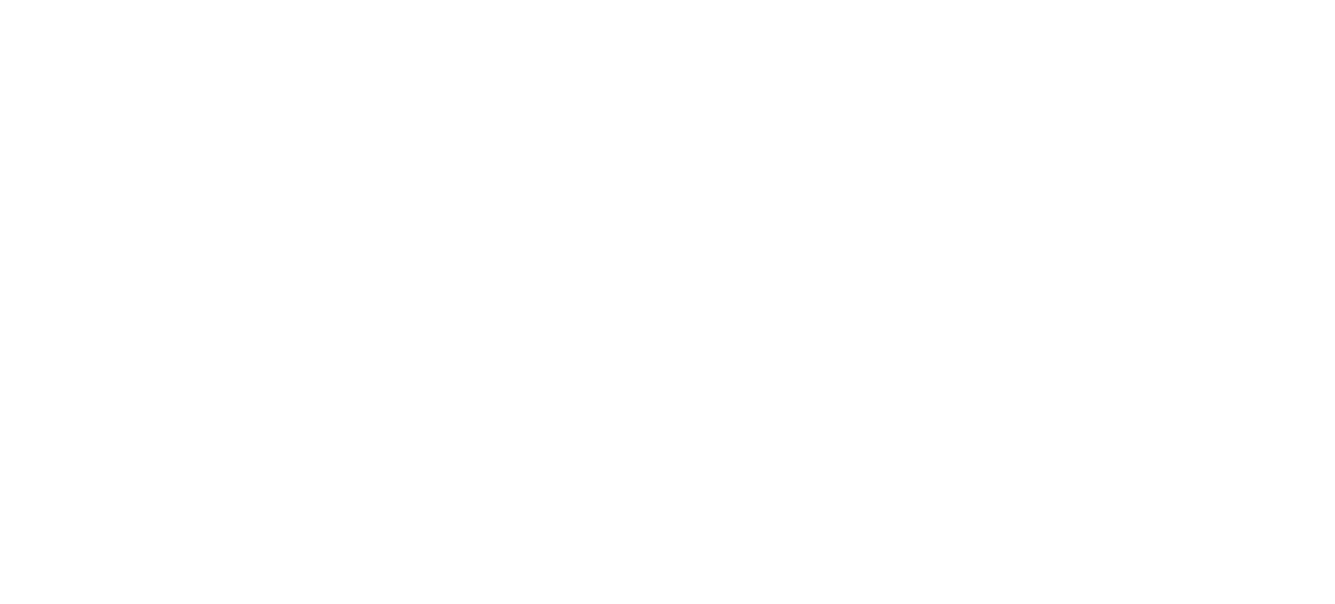
scroll to position [0, 0]
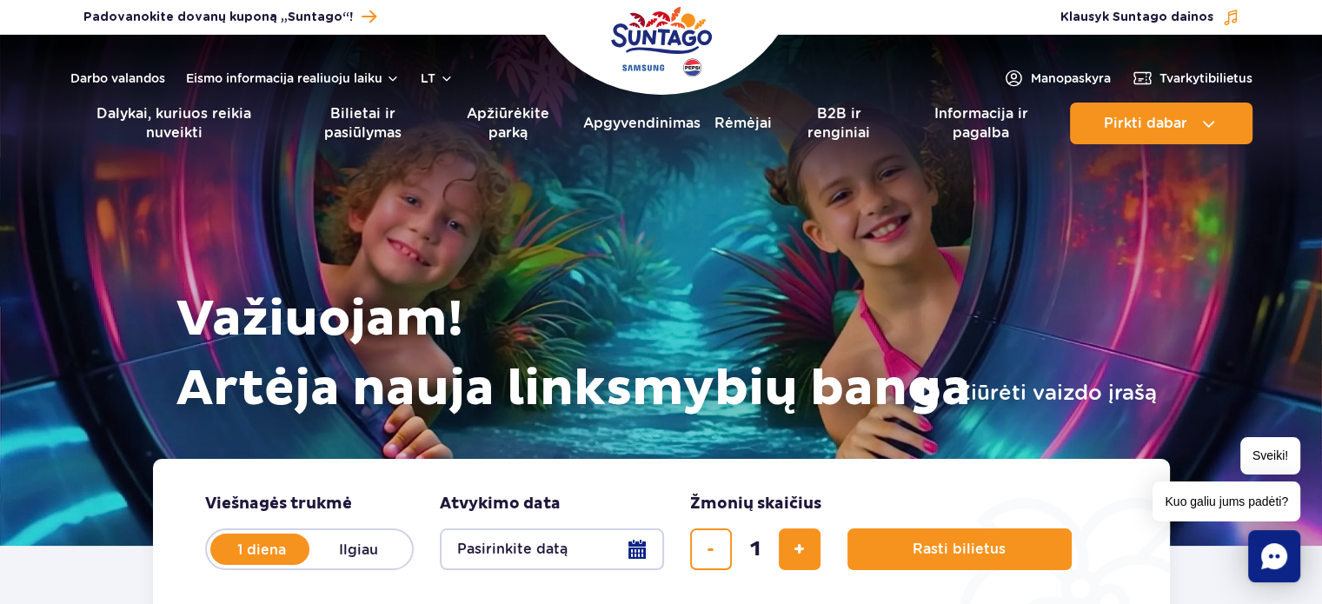
click at [1192, 59] on header "Darbo valandos Eismo informacija realiuoju laiku lt PL EN UA Mano paskyra Tvark…" at bounding box center [661, 94] width 1322 height 119
click at [1196, 83] on font "Tvarkyti" at bounding box center [1183, 78] width 49 height 14
